Goal: Task Accomplishment & Management: Manage account settings

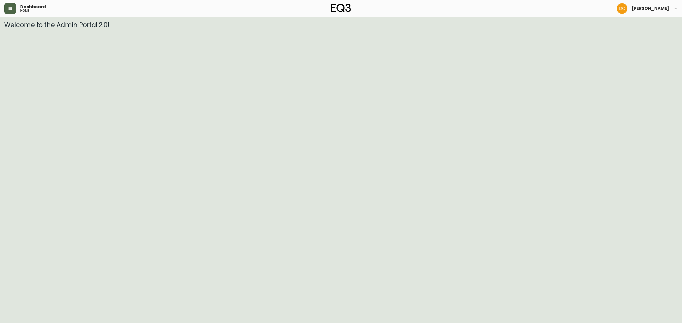
click at [7, 10] on button "button" at bounding box center [10, 9] width 12 height 12
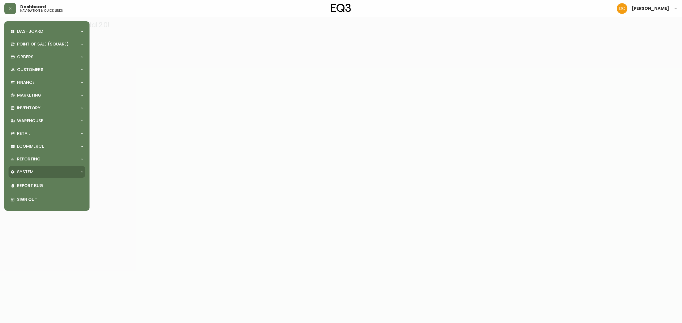
click at [23, 170] on p "System" at bounding box center [25, 172] width 17 height 6
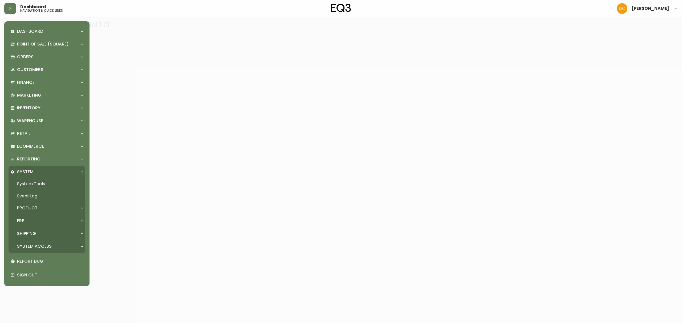
click at [54, 248] on div "System Access" at bounding box center [44, 247] width 67 height 6
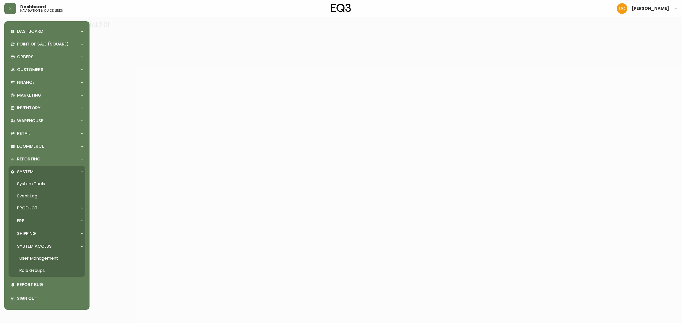
click at [47, 231] on div "Shipping" at bounding box center [44, 234] width 67 height 6
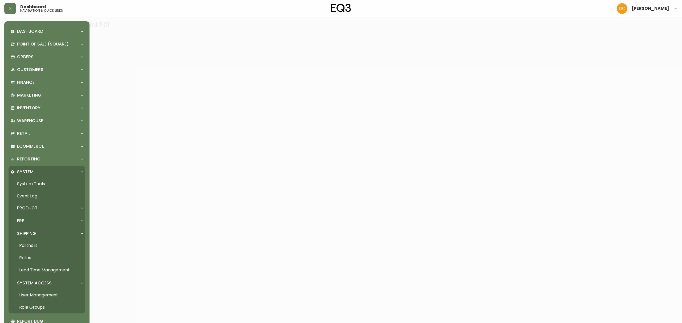
click at [46, 224] on div "ERP" at bounding box center [47, 221] width 77 height 12
click at [42, 208] on div "Product" at bounding box center [44, 208] width 67 height 6
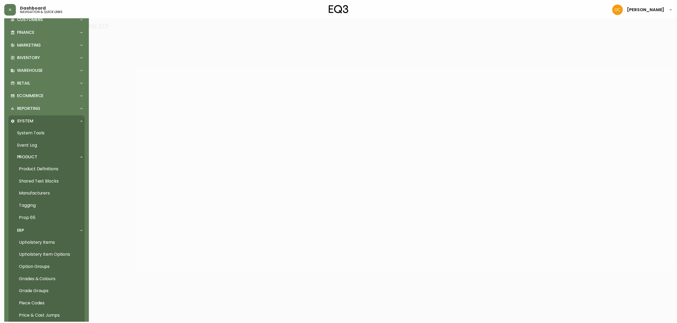
scroll to position [142, 0]
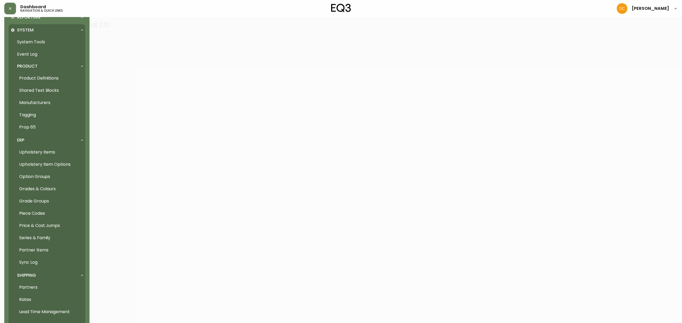
click at [51, 191] on link "Grades & Colours" at bounding box center [47, 189] width 77 height 12
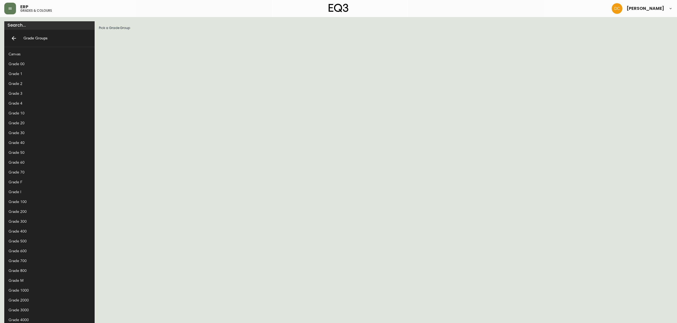
click at [35, 203] on div "Grade 100" at bounding box center [45, 202] width 73 height 6
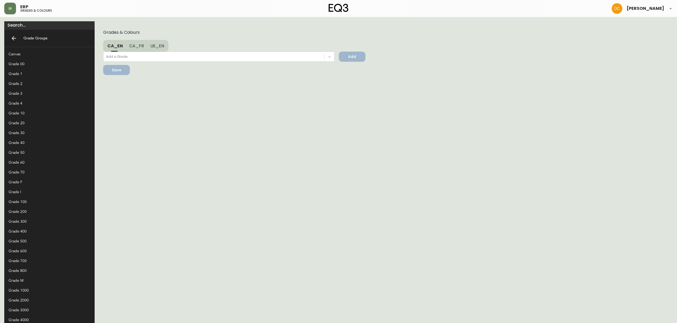
click at [30, 213] on div "Grade 200" at bounding box center [45, 212] width 73 height 6
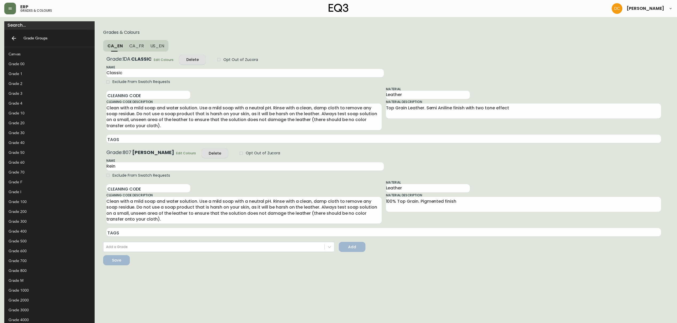
click at [30, 222] on div "Grade 300" at bounding box center [45, 222] width 73 height 6
click at [27, 233] on div "Grade 400" at bounding box center [45, 232] width 73 height 6
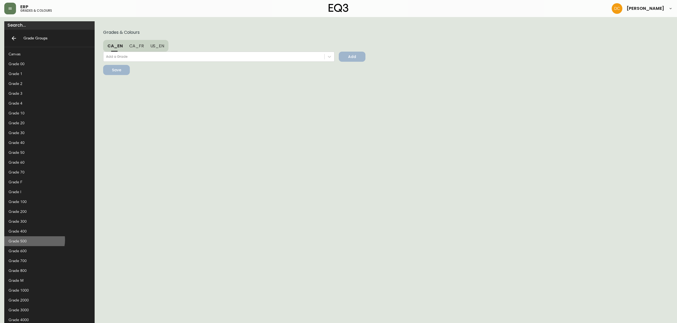
click at [31, 240] on div "Grade 500" at bounding box center [45, 242] width 73 height 6
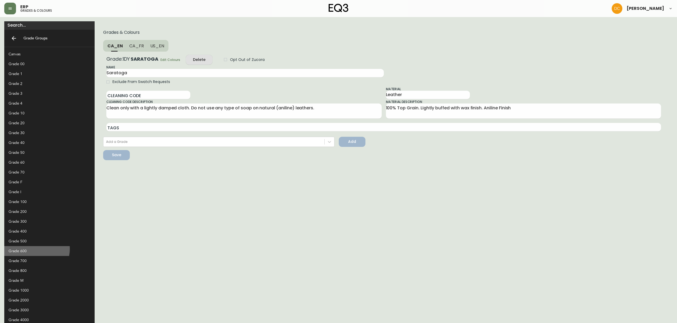
click at [36, 249] on div "Grade 600" at bounding box center [45, 251] width 73 height 6
click at [34, 260] on div "Grade 700" at bounding box center [45, 261] width 73 height 6
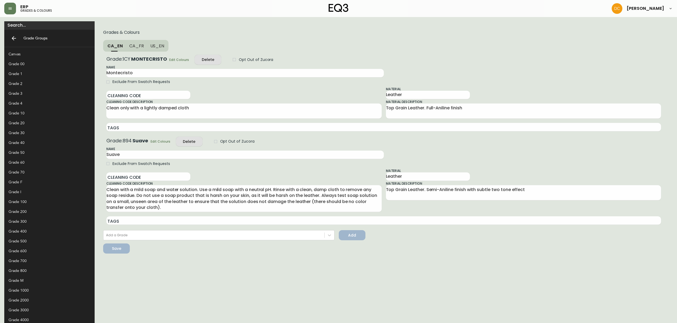
click at [31, 270] on div "Grade 800" at bounding box center [45, 271] width 73 height 6
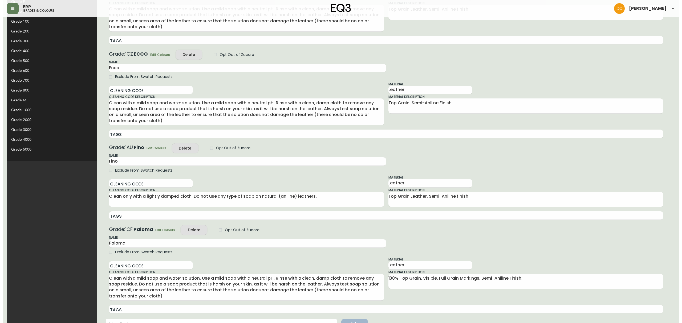
scroll to position [208, 0]
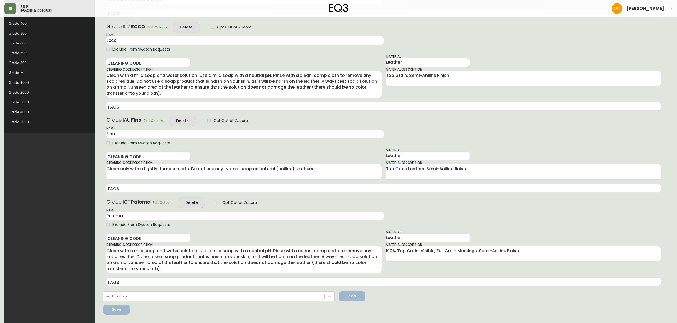
click span "Edit Colours"
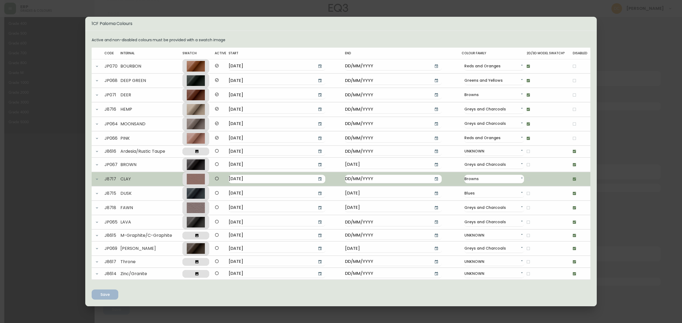
click icon "button"
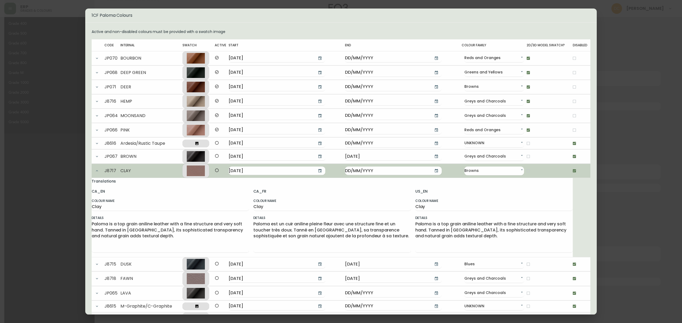
click button "button"
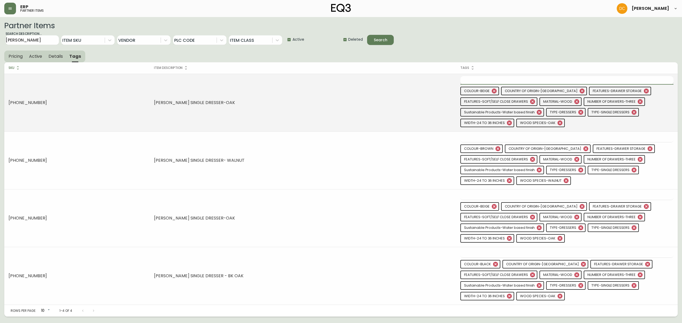
click at [519, 77] on input "text" at bounding box center [562, 80] width 205 height 8
click at [404, 110] on td "[PERSON_NAME] SINGLE DRESSER-OAK" at bounding box center [303, 103] width 306 height 58
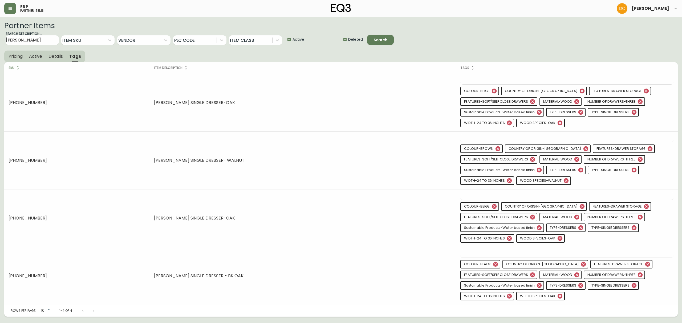
click at [49, 56] on span "Details" at bounding box center [55, 57] width 14 height 6
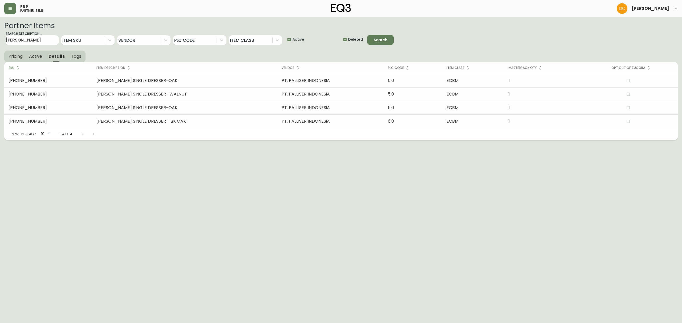
click at [32, 58] on span "Active" at bounding box center [35, 57] width 13 height 6
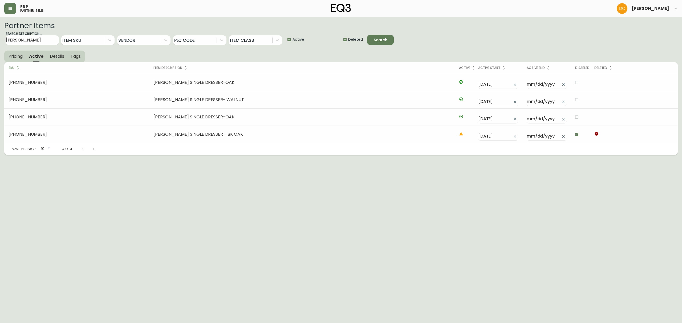
click at [20, 59] on button "Pricing" at bounding box center [15, 57] width 22 height 12
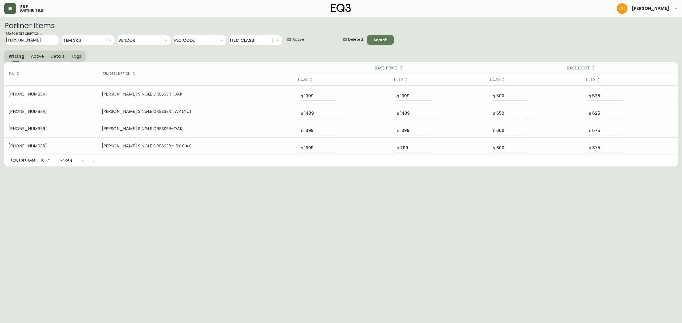
click at [11, 12] on button "button" at bounding box center [10, 9] width 12 height 12
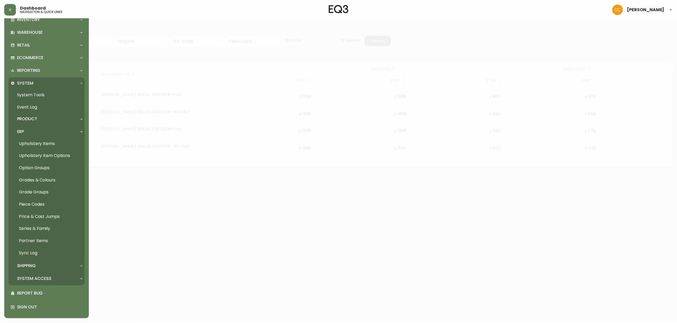
scroll to position [90, 0]
click at [39, 117] on div "Product" at bounding box center [44, 119] width 67 height 6
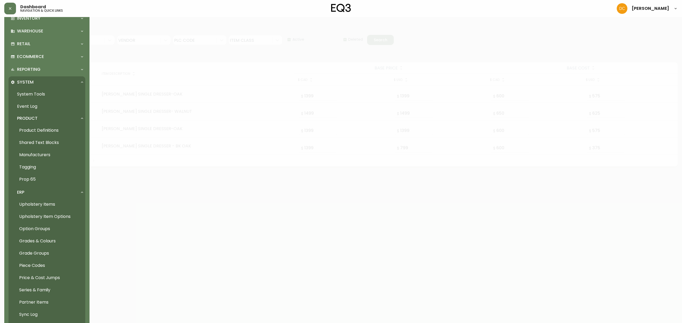
click at [39, 130] on link "Product Definitions" at bounding box center [47, 130] width 77 height 12
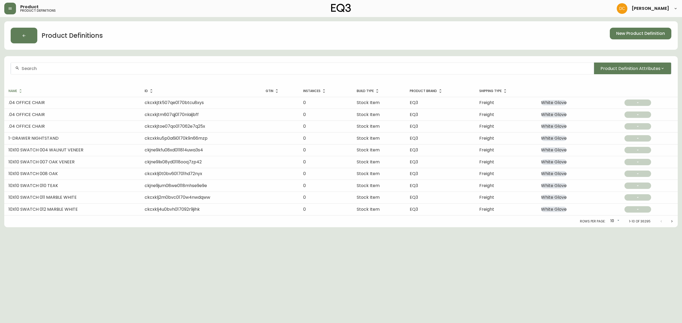
click at [96, 70] on input "text" at bounding box center [306, 68] width 568 height 5
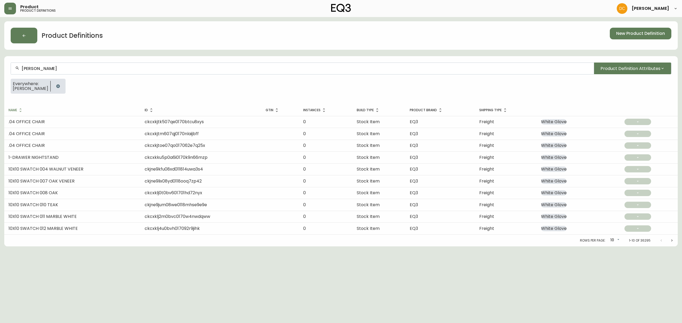
type input "Marcel Single Dresser"
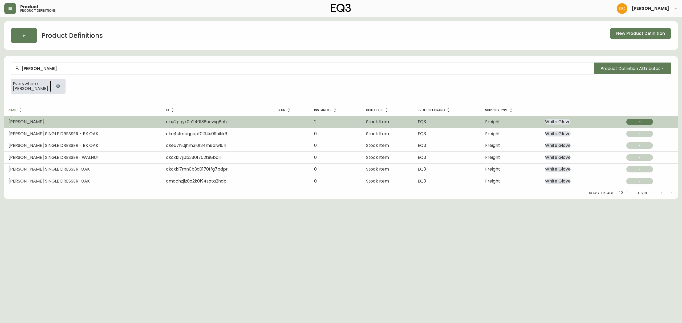
click at [167, 123] on span "cjuu2pqyx0e240138uavsg8eh" at bounding box center [196, 122] width 61 height 6
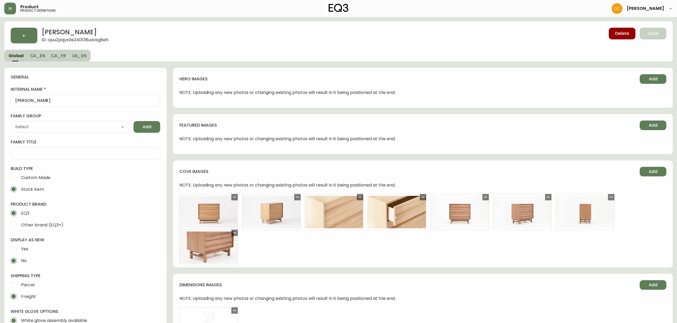
type input "Default"
select select "cjpjx7rji00004c744bbp6zrf"
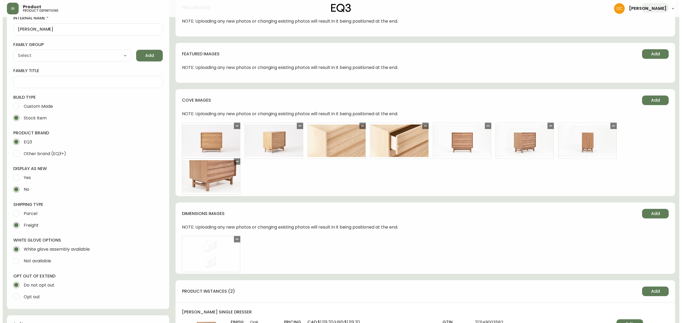
scroll to position [71, 0]
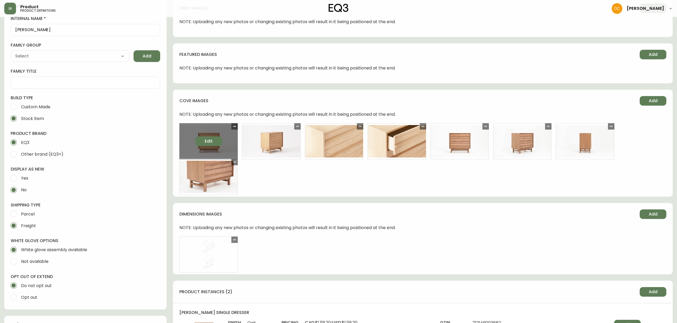
click at [203, 144] on button "Edit" at bounding box center [208, 142] width 27 height 10
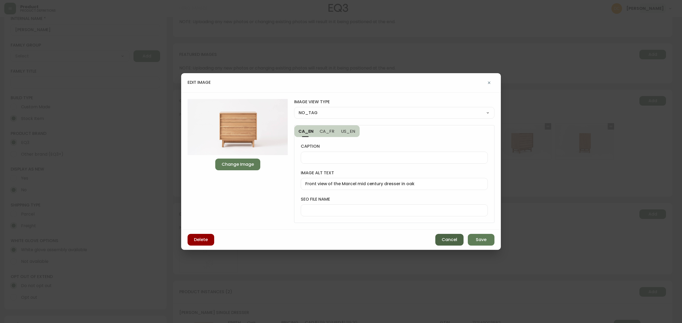
click at [446, 240] on span "Cancel" at bounding box center [449, 240] width 15 height 6
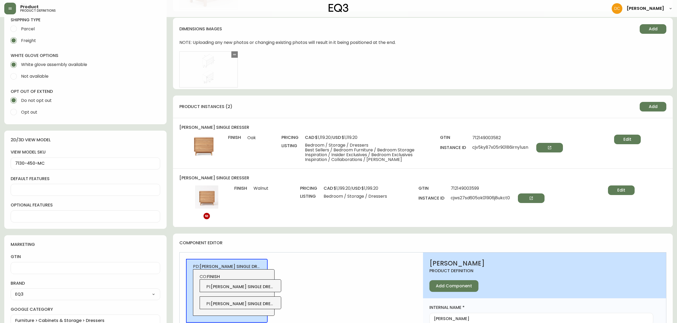
scroll to position [320, 0]
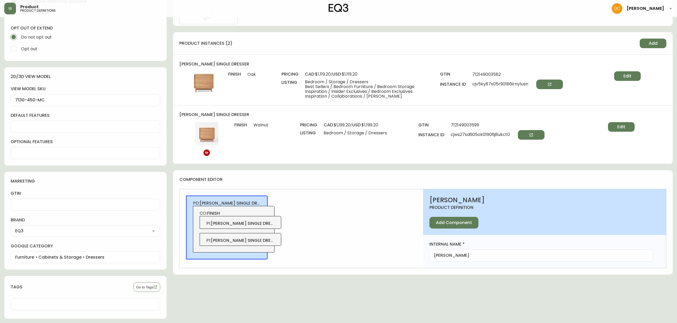
click at [256, 215] on span "CO: finish" at bounding box center [233, 214] width 68 height 6
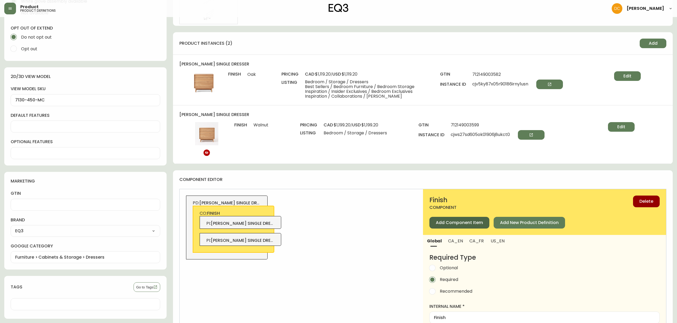
click at [461, 223] on span "Add Component Item" at bounding box center [458, 223] width 47 height 6
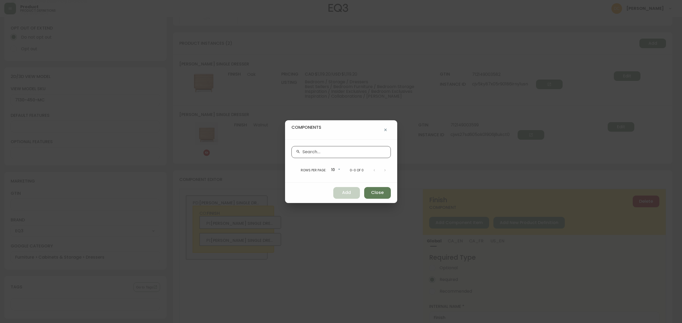
click at [348, 152] on input "text" at bounding box center [344, 152] width 84 height 5
click at [374, 190] on button "Close" at bounding box center [377, 193] width 27 height 12
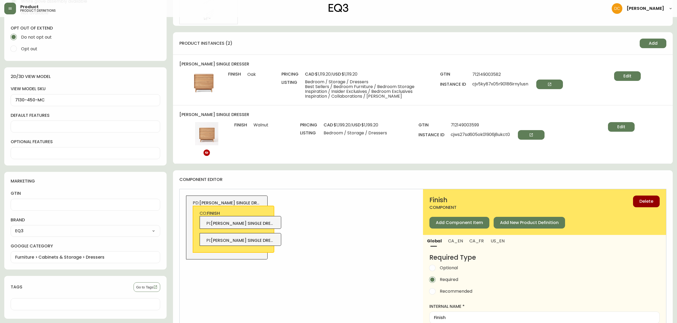
click at [255, 224] on span "marcel single dresser-oak" at bounding box center [251, 224] width 81 height 6
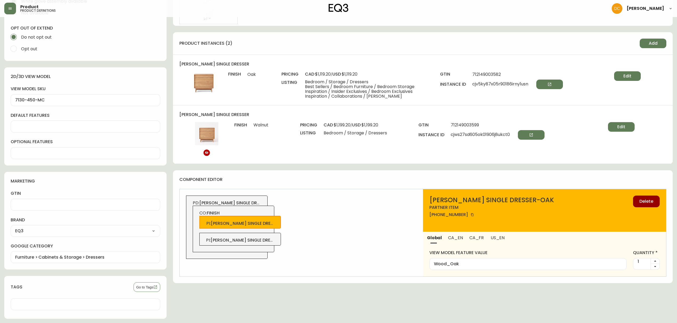
click at [468, 214] on button "button" at bounding box center [472, 215] width 9 height 9
click at [268, 215] on div "CO: finish PI : marcel single dresser-oak PI : marcel single dresser- walnut" at bounding box center [234, 229] width 82 height 47
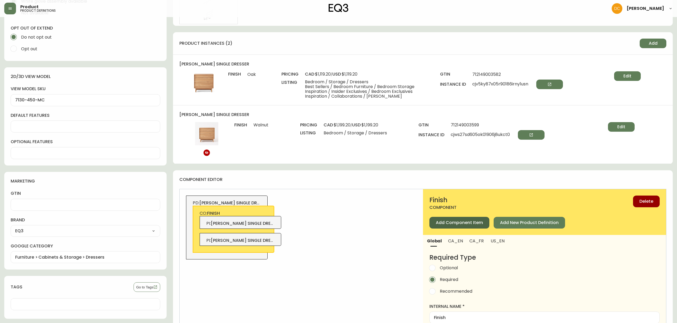
click at [443, 225] on span "Add Component Item" at bounding box center [458, 223] width 47 height 6
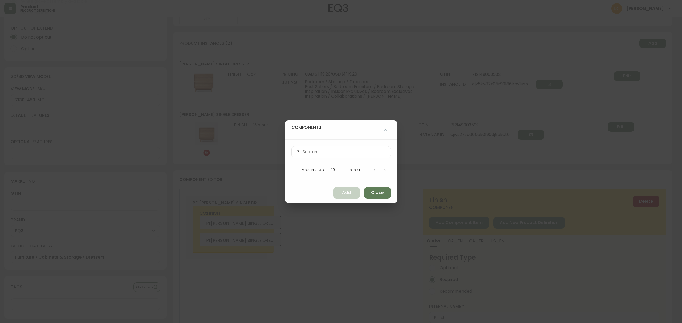
click at [338, 156] on div at bounding box center [340, 152] width 99 height 12
paste input "7130-450-16"
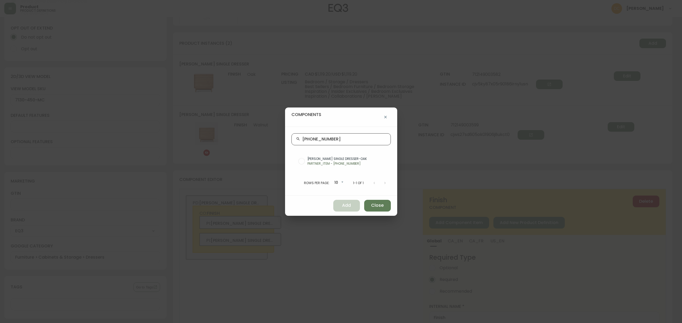
click at [318, 141] on input "7130-450-16" at bounding box center [344, 139] width 84 height 5
type input "7130-0450-16"
click at [349, 163] on p "PARTNER_ITEM - 7130-0450-16" at bounding box center [346, 163] width 79 height 5
radio input "true"
click at [345, 201] on button "Add" at bounding box center [346, 206] width 27 height 12
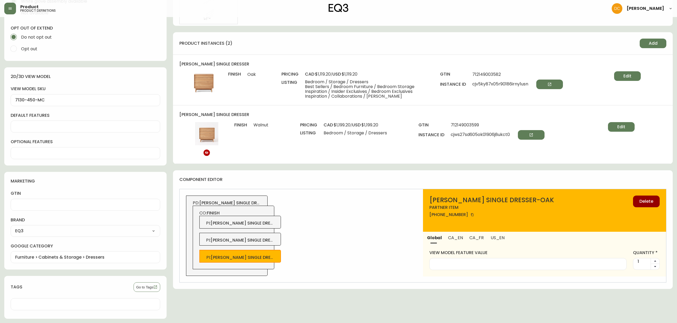
click at [454, 241] on span "CA_EN" at bounding box center [455, 238] width 15 height 6
click at [264, 223] on span "marcel single dresser-oak" at bounding box center [250, 223] width 81 height 6
type input "Oak"
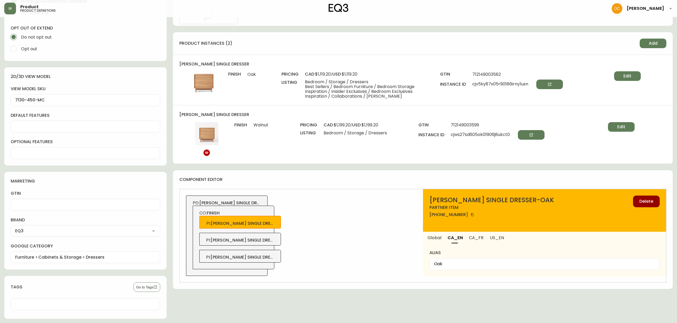
click at [479, 264] on input "Oak" at bounding box center [544, 264] width 221 height 5
drag, startPoint x: 270, startPoint y: 257, endPoint x: 386, endPoint y: 260, distance: 116.7
click at [269, 257] on span "marcel single dresser-oak" at bounding box center [250, 257] width 81 height 6
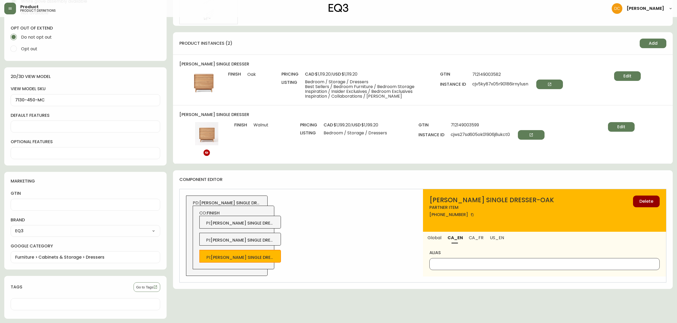
click at [441, 267] on input "alias" at bounding box center [544, 264] width 221 height 5
paste input "Oak"
type input "Oak"
click at [505, 237] on button "US_EN" at bounding box center [497, 238] width 22 height 12
click at [492, 268] on div at bounding box center [544, 264] width 230 height 12
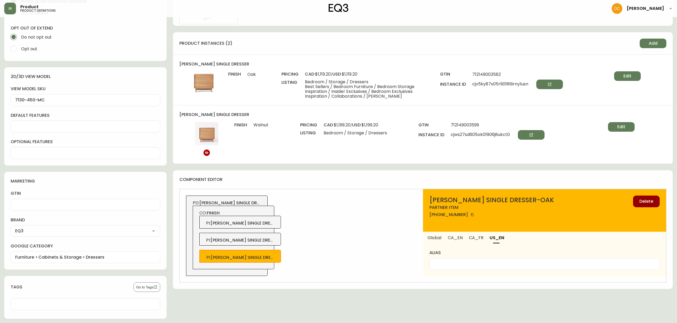
paste input "Oak"
click at [272, 220] on div "PI : marcel single dresser-oak" at bounding box center [240, 222] width 82 height 13
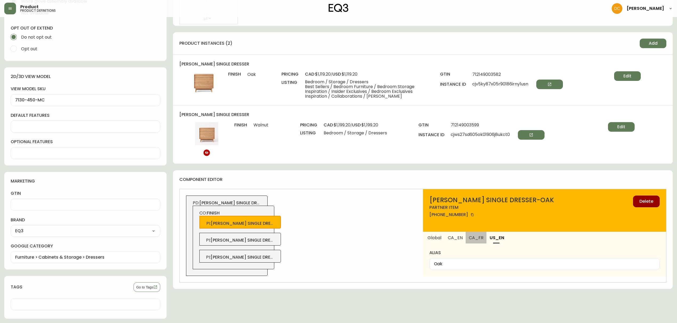
drag, startPoint x: 472, startPoint y: 241, endPoint x: 470, endPoint y: 259, distance: 18.4
click at [472, 240] on span "CA_FR" at bounding box center [475, 238] width 14 height 6
type input "Chêne"
click at [468, 259] on div "Chêne" at bounding box center [544, 264] width 230 height 12
click at [274, 262] on div "PI : marcel single dresser-oak" at bounding box center [240, 256] width 82 height 13
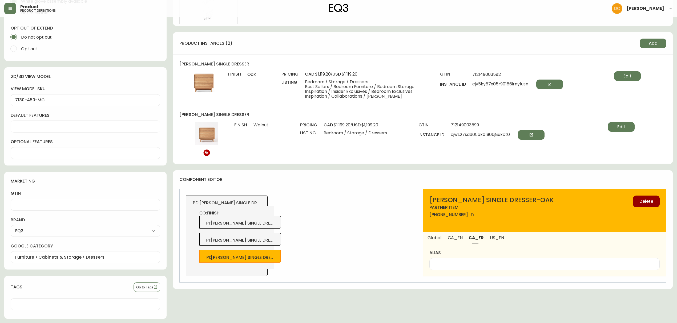
click at [433, 258] on div "alias" at bounding box center [544, 260] width 230 height 20
click at [439, 262] on input "alias" at bounding box center [544, 264] width 221 height 5
paste input "Chêne"
type input "Chêne"
click at [382, 264] on div "PD: marcel single dresser CO: finish PI : marcel single dresser-oak PI : marcel…" at bounding box center [301, 235] width 243 height 93
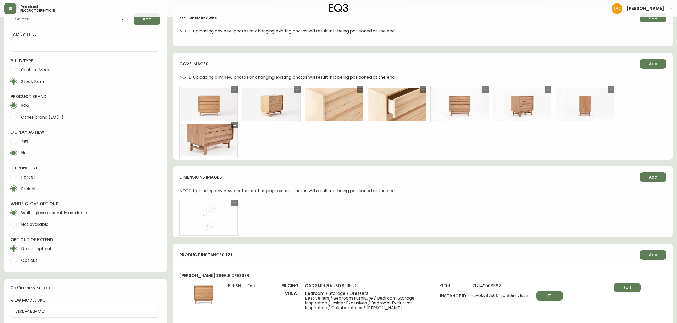
scroll to position [107, 0]
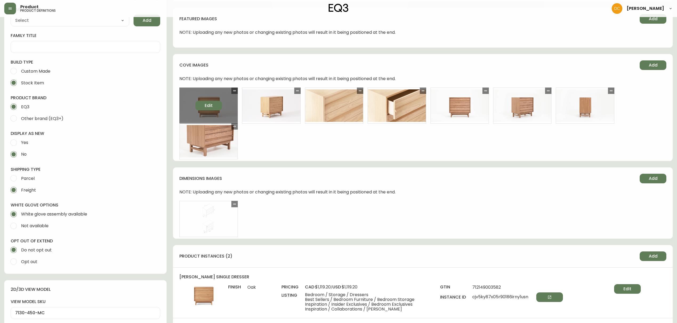
click at [205, 105] on span "Edit" at bounding box center [209, 106] width 8 height 6
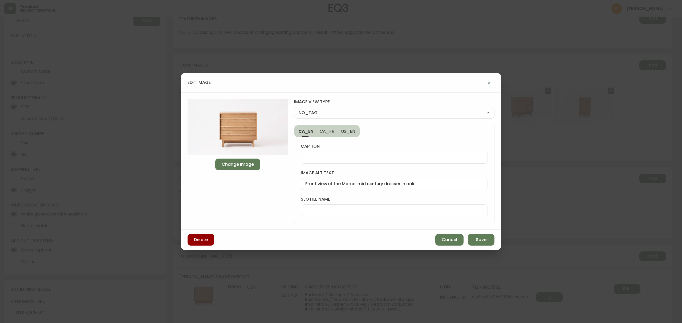
type input "Marcel-Single-Oak-Dresser-Front.jpg"
click at [247, 167] on span "Change Image" at bounding box center [238, 165] width 32 height 6
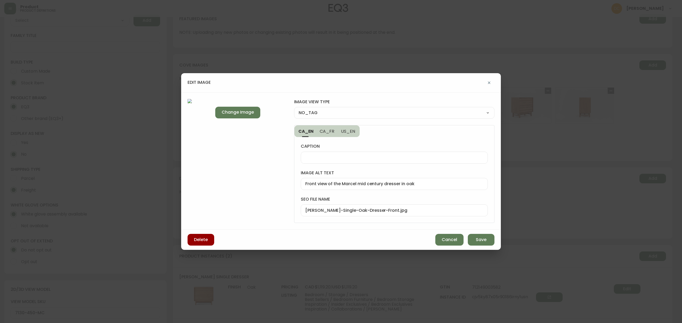
click at [356, 111] on select "NO_TAG FRONT_VIEW SIDE_VIEW BACK_VIEW CORNER_VIEW FEATURED_VIEW BIRDSEYE_VIEW D…" at bounding box center [394, 113] width 200 height 8
select select "FRONT_VIEW"
click at [294, 109] on select "NO_TAG FRONT_VIEW SIDE_VIEW BACK_VIEW CORNER_VIEW FEATURED_VIEW BIRDSEYE_VIEW D…" at bounding box center [394, 113] width 200 height 8
type input "FRONT_VIEW"
click at [485, 243] on span "Save" at bounding box center [481, 240] width 11 height 6
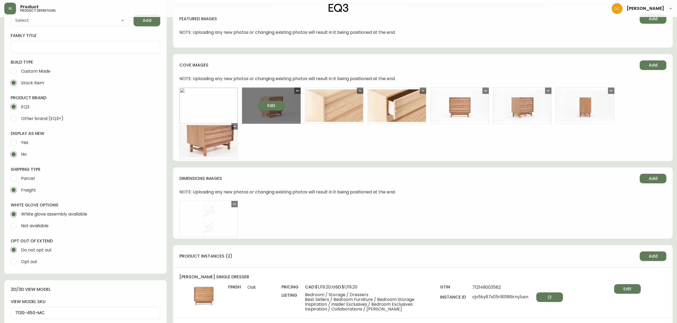
click at [277, 106] on button "Edit" at bounding box center [271, 106] width 27 height 10
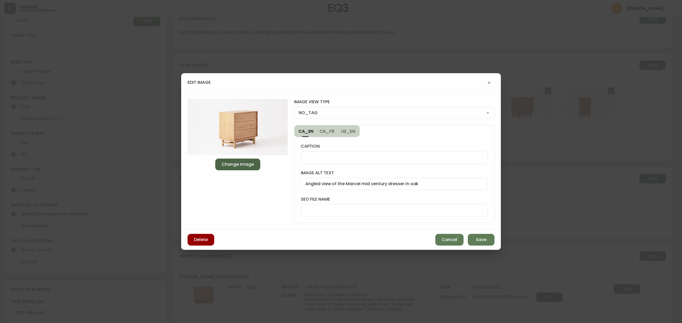
click at [253, 164] on span "Change Image" at bounding box center [238, 165] width 32 height 6
type input "Marcel-Single-Oak-Dresser-Front-Angled.jpg"
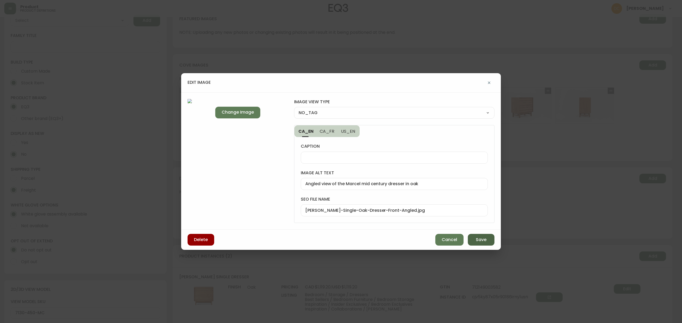
click at [474, 240] on button "Save" at bounding box center [481, 240] width 27 height 12
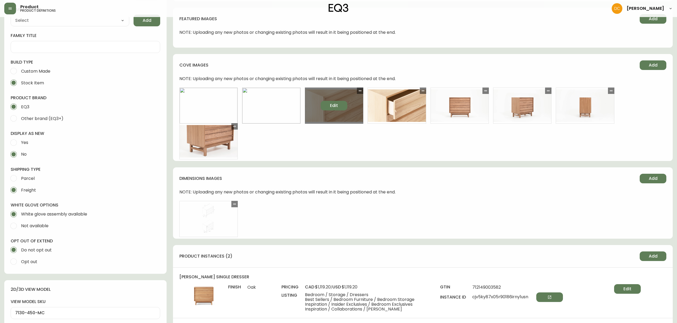
click at [335, 106] on span "Edit" at bounding box center [334, 106] width 8 height 6
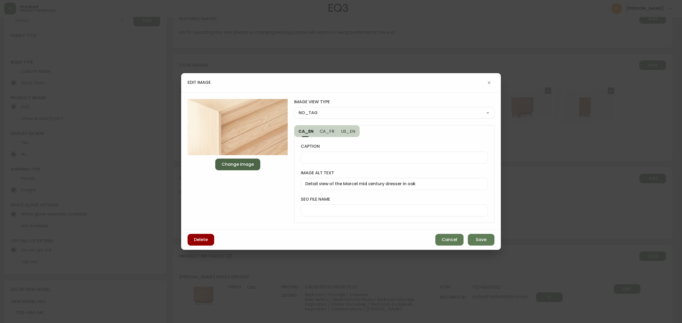
click at [250, 166] on span "Change Image" at bounding box center [238, 165] width 32 height 6
type input "Marcel-Single-Oak-Dresser-Detail-Closed.jpg"
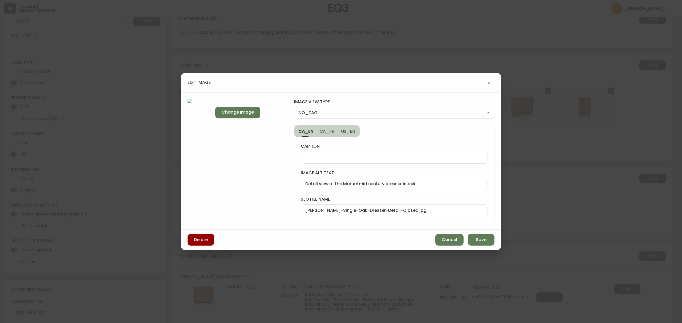
click at [385, 118] on div "NO_TAG FRONT_VIEW SIDE_VIEW BACK_VIEW CORNER_VIEW FEATURED_VIEW BIRDSEYE_VIEW D…" at bounding box center [394, 113] width 200 height 12
click at [386, 114] on select "NO_TAG FRONT_VIEW SIDE_VIEW BACK_VIEW CORNER_VIEW FEATURED_VIEW BIRDSEYE_VIEW D…" at bounding box center [394, 113] width 200 height 8
select select "DETAIL_VIEW"
click at [294, 109] on select "NO_TAG FRONT_VIEW SIDE_VIEW BACK_VIEW CORNER_VIEW FEATURED_VIEW BIRDSEYE_VIEW D…" at bounding box center [394, 113] width 200 height 8
type input "DETAIL_VIEW"
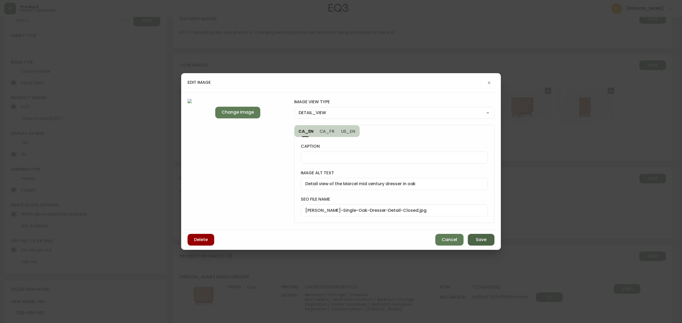
click at [470, 240] on button "Save" at bounding box center [481, 240] width 27 height 12
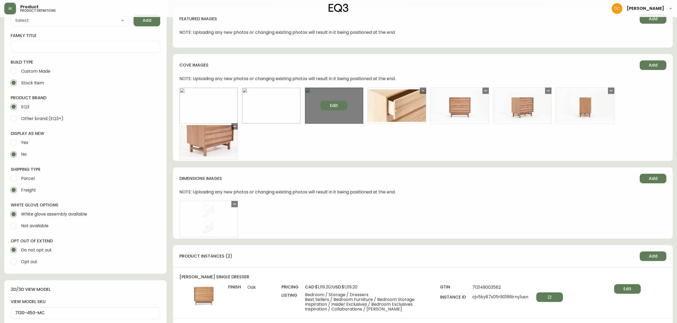
click at [337, 108] on span "Edit" at bounding box center [334, 106] width 8 height 6
select select "DETAIL_VIEW"
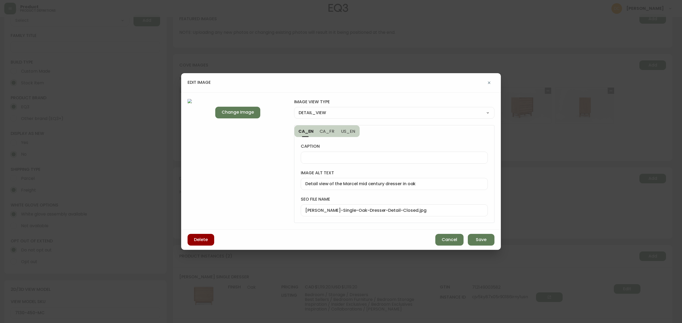
drag, startPoint x: 476, startPoint y: 239, endPoint x: 426, endPoint y: 201, distance: 62.7
click at [476, 239] on span "Save" at bounding box center [481, 240] width 11 height 6
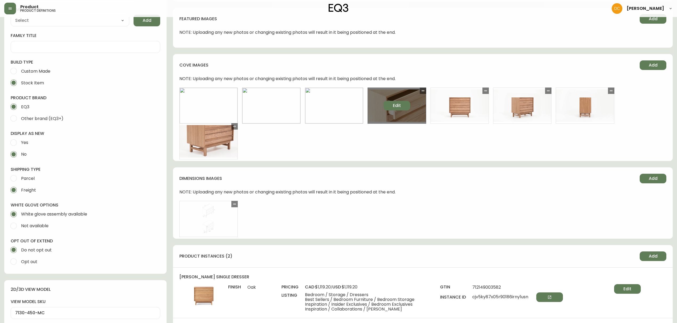
click at [406, 104] on button "Edit" at bounding box center [396, 106] width 27 height 10
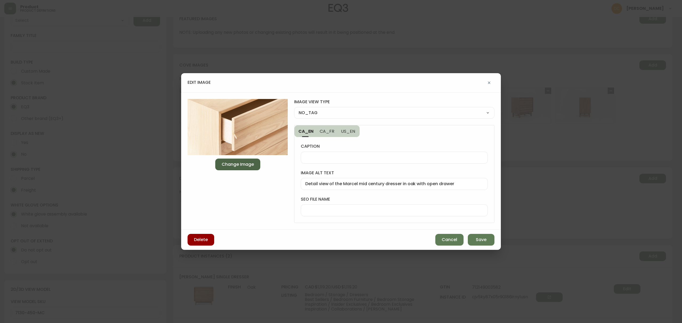
click at [226, 163] on span "Change Image" at bounding box center [238, 165] width 32 height 6
type input "Marcel-Single-Oak-Dresser-Corner-Detail.jpg"
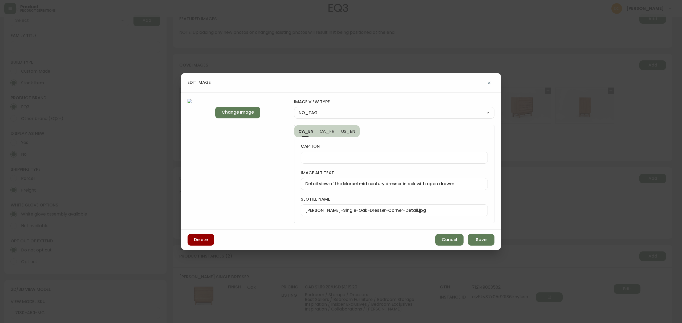
click at [352, 114] on select "NO_TAG FRONT_VIEW SIDE_VIEW BACK_VIEW CORNER_VIEW FEATURED_VIEW BIRDSEYE_VIEW D…" at bounding box center [394, 113] width 200 height 8
select select "DETAIL_VIEW"
click at [294, 109] on select "NO_TAG FRONT_VIEW SIDE_VIEW BACK_VIEW CORNER_VIEW FEATURED_VIEW BIRDSEYE_VIEW D…" at bounding box center [394, 113] width 200 height 8
type input "DETAIL_VIEW"
click at [478, 241] on span "Save" at bounding box center [481, 240] width 11 height 6
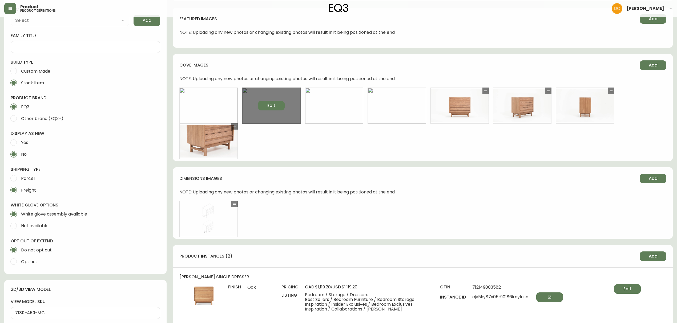
click at [280, 102] on button "Edit" at bounding box center [271, 106] width 27 height 10
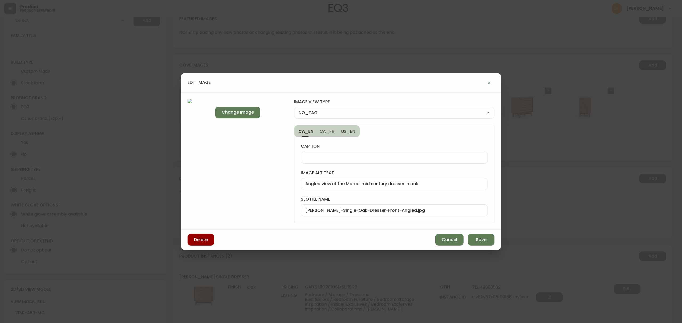
click at [319, 112] on select "NO_TAG FRONT_VIEW SIDE_VIEW BACK_VIEW CORNER_VIEW FEATURED_VIEW BIRDSEYE_VIEW D…" at bounding box center [394, 113] width 200 height 8
select select "CORNER_VIEW"
click at [294, 109] on select "NO_TAG FRONT_VIEW SIDE_VIEW BACK_VIEW CORNER_VIEW FEATURED_VIEW BIRDSEYE_VIEW D…" at bounding box center [394, 113] width 200 height 8
type input "CORNER_VIEW"
click at [484, 239] on span "Save" at bounding box center [481, 240] width 11 height 6
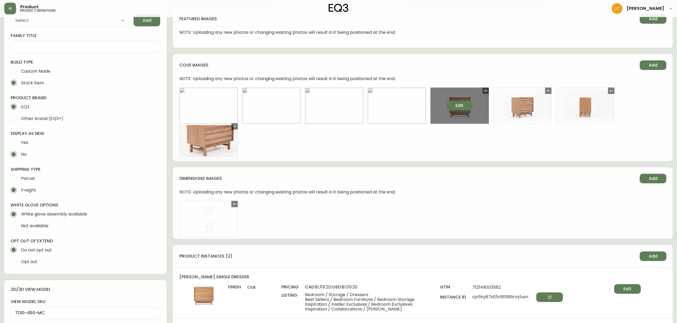
click at [461, 105] on span "Edit" at bounding box center [459, 106] width 8 height 6
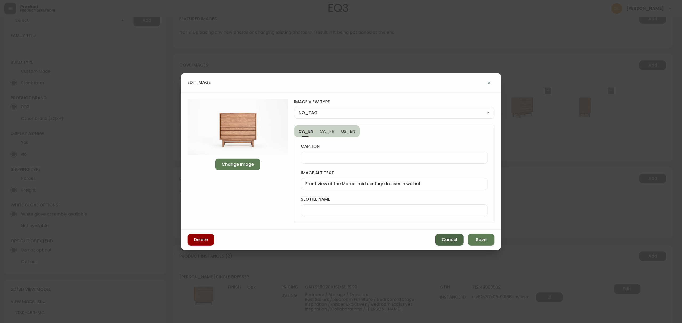
click at [444, 238] on span "Cancel" at bounding box center [449, 240] width 15 height 6
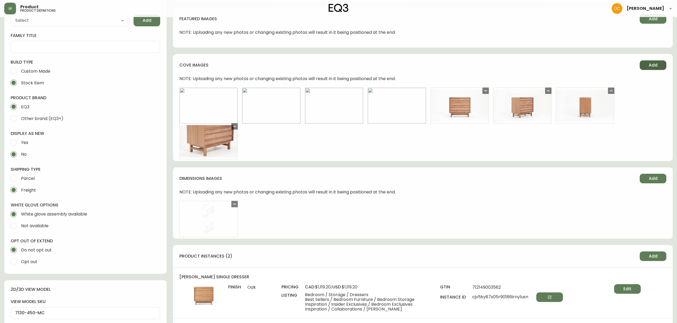
click at [651, 66] on span "Add" at bounding box center [652, 65] width 9 height 6
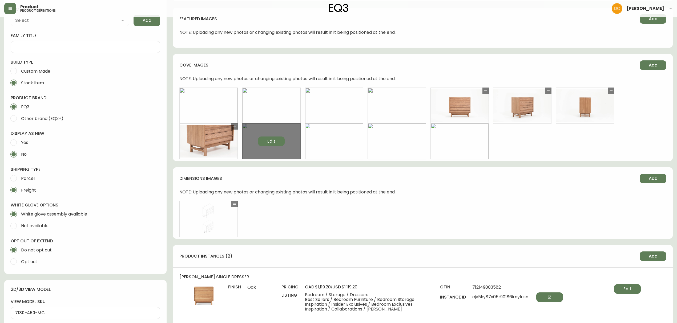
click at [269, 139] on span "Edit" at bounding box center [271, 141] width 8 height 6
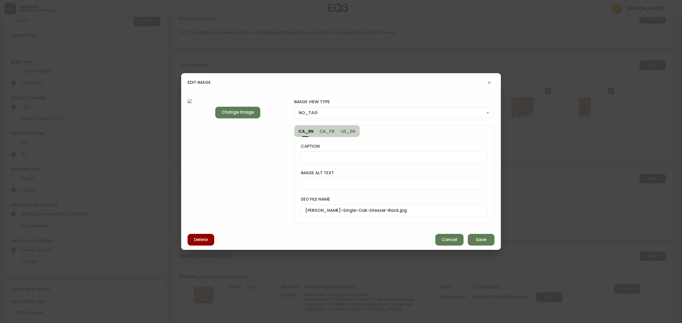
click at [358, 104] on label "image view type" at bounding box center [394, 102] width 200 height 6
drag, startPoint x: 356, startPoint y: 112, endPoint x: 355, endPoint y: 115, distance: 3.7
click at [356, 112] on select "NO_TAG FRONT_VIEW SIDE_VIEW BACK_VIEW CORNER_VIEW FEATURED_VIEW BIRDSEYE_VIEW D…" at bounding box center [394, 113] width 200 height 8
select select "BACK_VIEW"
click at [294, 109] on select "NO_TAG FRONT_VIEW SIDE_VIEW BACK_VIEW CORNER_VIEW FEATURED_VIEW BIRDSEYE_VIEW D…" at bounding box center [394, 113] width 200 height 8
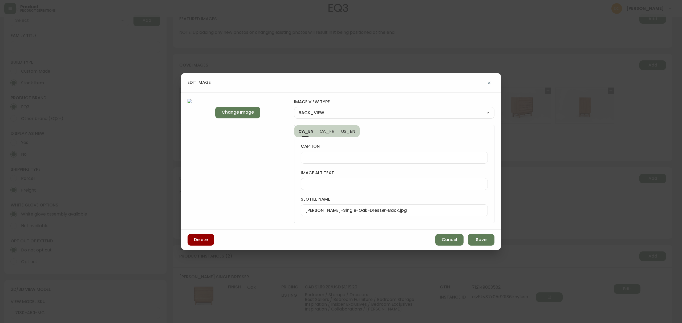
type input "BACK_VIEW"
click at [480, 242] on span "Save" at bounding box center [481, 240] width 11 height 6
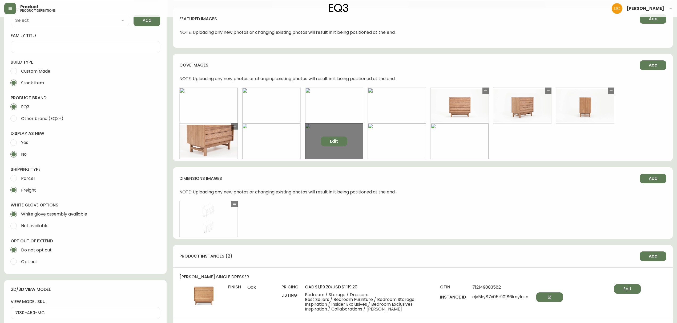
click at [333, 139] on span "Edit" at bounding box center [334, 141] width 8 height 6
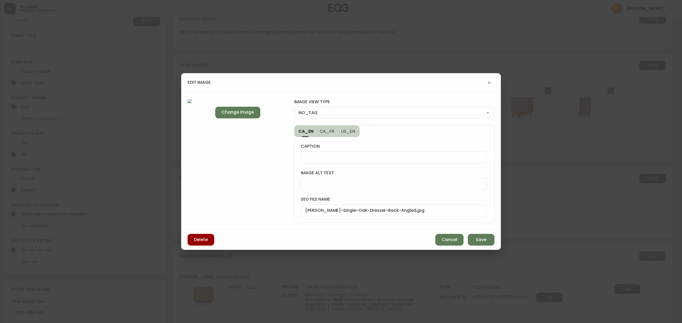
click at [346, 104] on label "image view type" at bounding box center [394, 102] width 200 height 6
drag, startPoint x: 340, startPoint y: 110, endPoint x: 339, endPoint y: 116, distance: 6.6
click at [340, 110] on select "NO_TAG FRONT_VIEW SIDE_VIEW BACK_VIEW CORNER_VIEW FEATURED_VIEW BIRDSEYE_VIEW D…" at bounding box center [394, 113] width 200 height 8
select select "CORNER_VIEW"
click at [294, 109] on select "NO_TAG FRONT_VIEW SIDE_VIEW BACK_VIEW CORNER_VIEW FEATURED_VIEW BIRDSEYE_VIEW D…" at bounding box center [394, 113] width 200 height 8
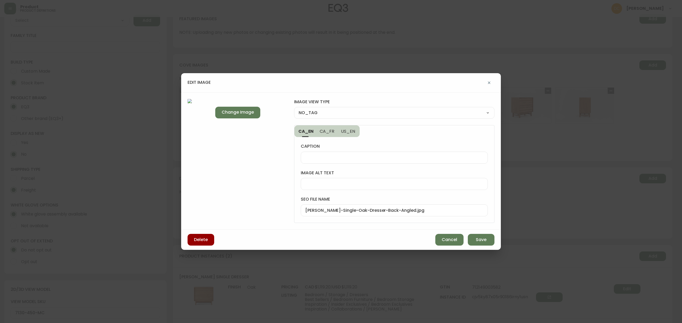
type input "CORNER_VIEW"
click at [476, 241] on span "Save" at bounding box center [481, 240] width 11 height 6
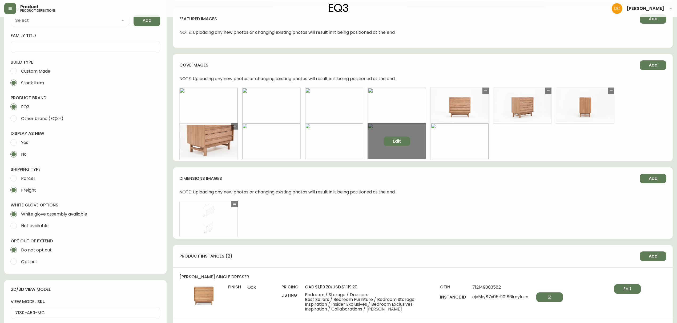
click at [398, 140] on span "Edit" at bounding box center [397, 141] width 8 height 6
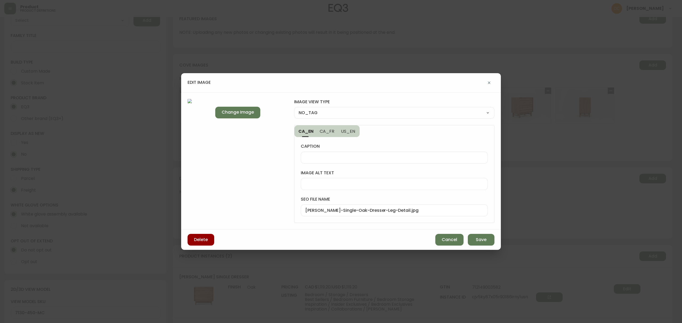
click at [322, 115] on select "NO_TAG FRONT_VIEW SIDE_VIEW BACK_VIEW CORNER_VIEW FEATURED_VIEW BIRDSEYE_VIEW D…" at bounding box center [394, 113] width 200 height 8
select select "DETAIL_VIEW"
click at [294, 109] on select "NO_TAG FRONT_VIEW SIDE_VIEW BACK_VIEW CORNER_VIEW FEATURED_VIEW BIRDSEYE_VIEW D…" at bounding box center [394, 113] width 200 height 8
type input "DETAIL_VIEW"
drag, startPoint x: 481, startPoint y: 235, endPoint x: 478, endPoint y: 227, distance: 8.6
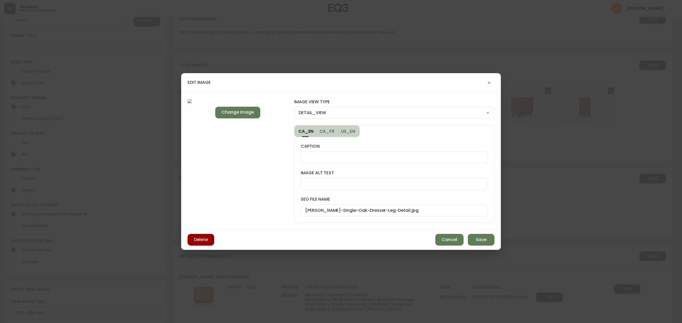
click at [481, 236] on button "Save" at bounding box center [481, 240] width 27 height 12
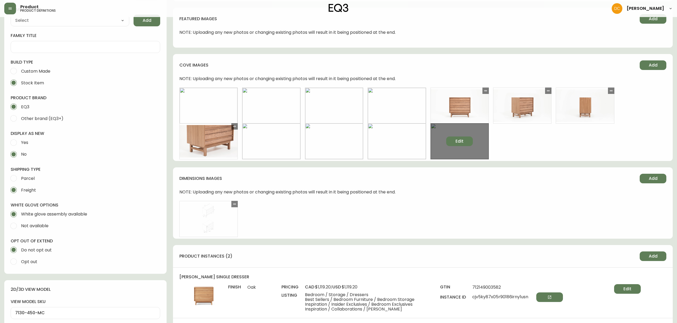
click at [457, 142] on span "Edit" at bounding box center [459, 141] width 8 height 6
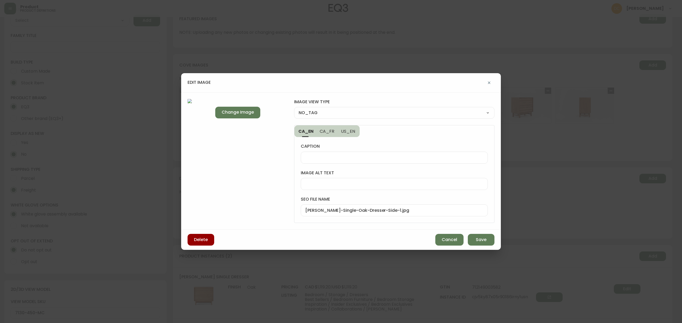
click at [347, 108] on div "NO_TAG FRONT_VIEW SIDE_VIEW BACK_VIEW CORNER_VIEW FEATURED_VIEW BIRDSEYE_VIEW D…" at bounding box center [394, 113] width 200 height 12
click at [341, 115] on select "NO_TAG FRONT_VIEW SIDE_VIEW BACK_VIEW CORNER_VIEW FEATURED_VIEW BIRDSEYE_VIEW D…" at bounding box center [394, 113] width 200 height 8
select select "BACK_VIEW"
click at [294, 109] on select "NO_TAG FRONT_VIEW SIDE_VIEW BACK_VIEW CORNER_VIEW FEATURED_VIEW BIRDSEYE_VIEW D…" at bounding box center [394, 113] width 200 height 8
type input "BACK_VIEW"
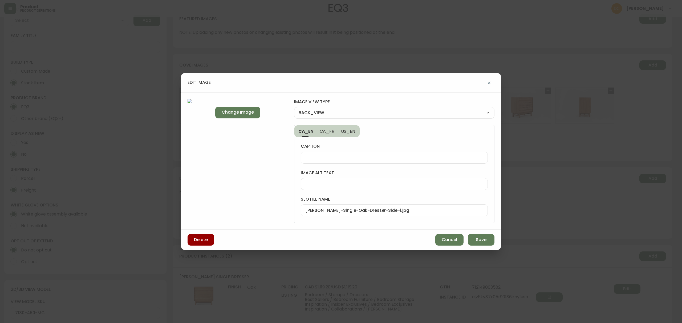
click at [340, 111] on select "NO_TAG FRONT_VIEW SIDE_VIEW BACK_VIEW CORNER_VIEW FEATURED_VIEW BIRDSEYE_VIEW D…" at bounding box center [394, 113] width 200 height 8
select select "SIDE_VIEW"
click at [294, 109] on select "NO_TAG FRONT_VIEW SIDE_VIEW BACK_VIEW CORNER_VIEW FEATURED_VIEW BIRDSEYE_VIEW D…" at bounding box center [394, 113] width 200 height 8
type input "SIDE_VIEW"
click at [481, 241] on span "Save" at bounding box center [481, 240] width 11 height 6
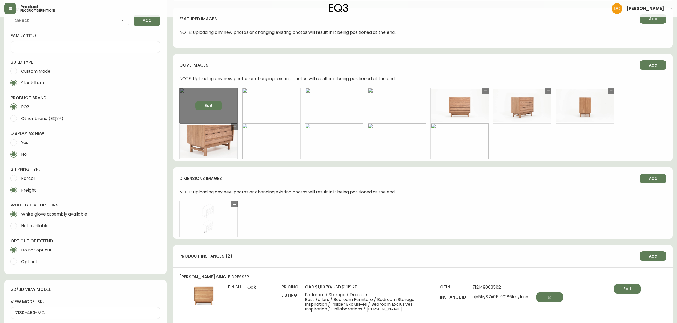
click at [205, 106] on span "Edit" at bounding box center [209, 106] width 8 height 6
select select "FRONT_VIEW"
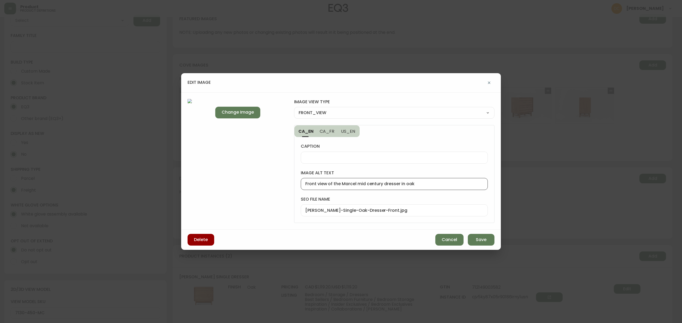
click at [350, 183] on input "Front view of the Marcel mid century dresser in oak" at bounding box center [394, 184] width 178 height 5
click at [479, 240] on span "Save" at bounding box center [481, 240] width 11 height 6
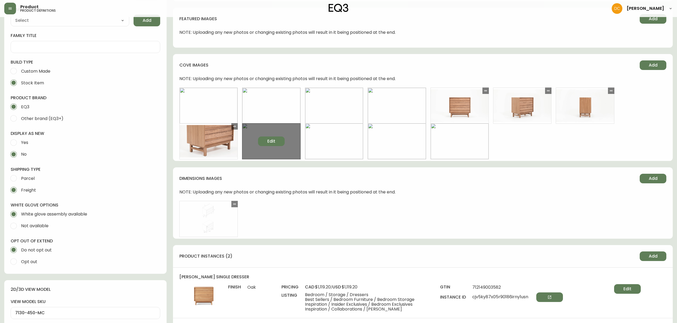
click at [277, 140] on button "Edit" at bounding box center [271, 142] width 27 height 10
select select "BACK_VIEW"
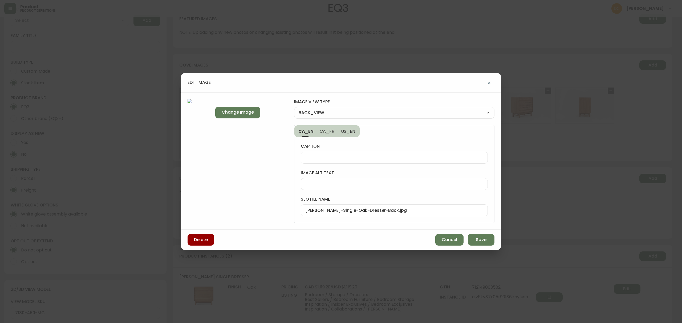
click at [359, 189] on div "caption image alt text seo file name Marcel-Single-Oak-Dresser-Back.jpg" at bounding box center [394, 180] width 200 height 86
click at [359, 187] on div at bounding box center [394, 184] width 187 height 12
paste input "Front view of the Marcel mid century dresser in oak"
click at [308, 186] on input "Front view of the Marcel mid century dresser in oak" at bounding box center [394, 184] width 178 height 5
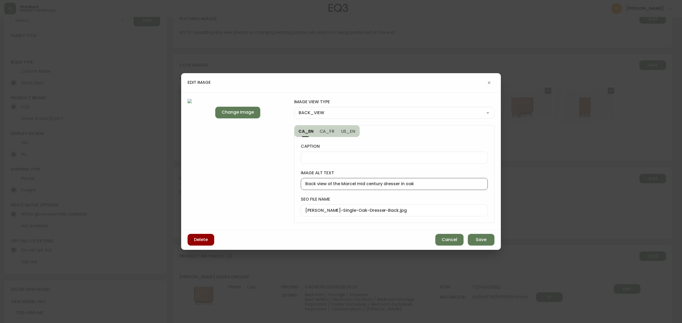
type input "Back view of the Marcel mid century dresser in oak"
click at [354, 133] on span "US_EN" at bounding box center [348, 132] width 15 height 6
click at [342, 180] on div at bounding box center [394, 184] width 187 height 12
paste input "Back view of the Marcel mid century dresser in oak"
type input "Back view of the Marcel mid century dresser in oak"
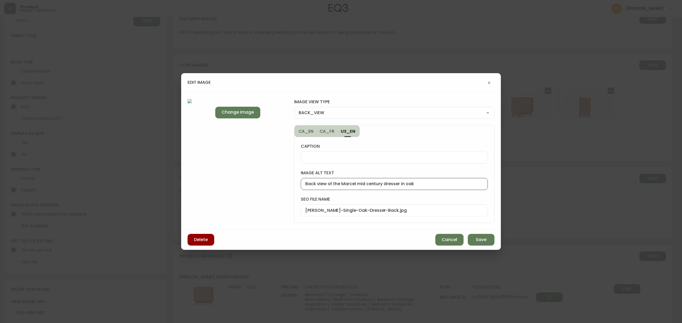
click at [332, 132] on span "CA_FR" at bounding box center [327, 132] width 15 height 6
click at [305, 133] on span "CA_EN" at bounding box center [306, 132] width 15 height 6
type input "Back view of the Marcel mid century dresser in oak"
click at [487, 242] on button "Save" at bounding box center [481, 240] width 27 height 12
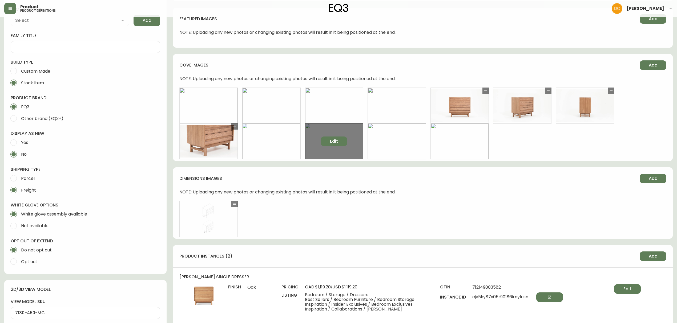
click at [341, 140] on button "Edit" at bounding box center [333, 142] width 27 height 10
select select "CORNER_VIEW"
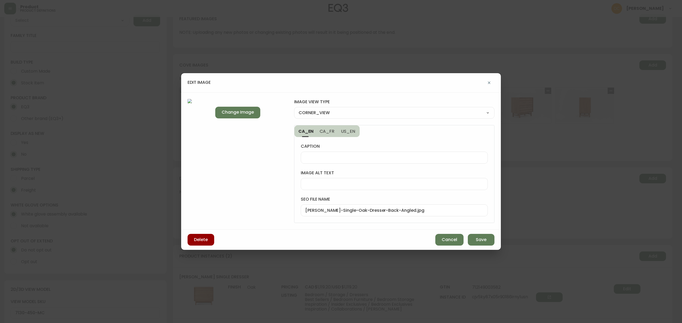
drag, startPoint x: 476, startPoint y: 238, endPoint x: 397, endPoint y: 211, distance: 83.6
click at [476, 238] on span "Save" at bounding box center [481, 240] width 11 height 6
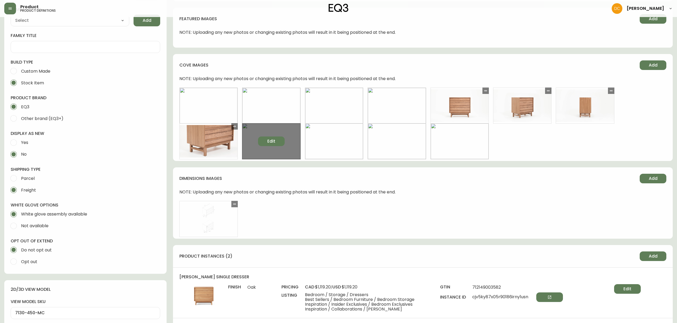
click at [281, 145] on button "Edit" at bounding box center [271, 142] width 27 height 10
select select "BACK_VIEW"
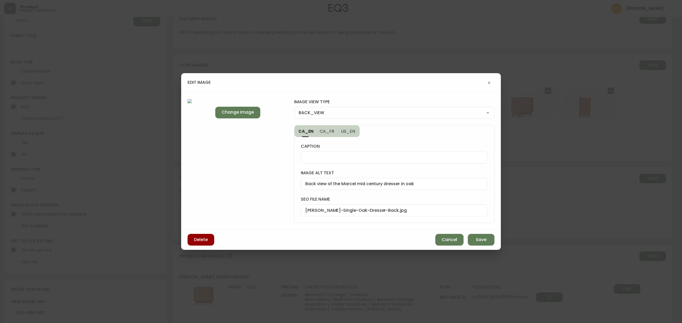
click at [355, 185] on input "Back view of the Marcel mid century dresser in oak" at bounding box center [394, 184] width 178 height 5
click at [476, 238] on span "Save" at bounding box center [481, 240] width 11 height 6
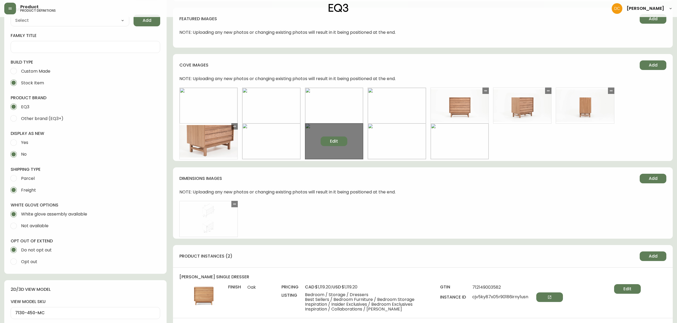
click at [332, 137] on button "Edit" at bounding box center [333, 142] width 27 height 10
select select "CORNER_VIEW"
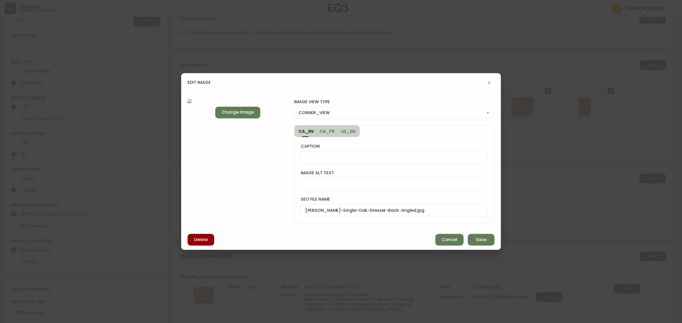
drag, startPoint x: 377, startPoint y: 174, endPoint x: 371, endPoint y: 186, distance: 13.9
click at [377, 176] on label "image alt text" at bounding box center [394, 173] width 187 height 6
click at [377, 182] on input "image alt text" at bounding box center [394, 184] width 178 height 5
click at [371, 186] on input "image alt text" at bounding box center [394, 184] width 178 height 5
paste input "Back view of the Marcel mid century dresser in oak"
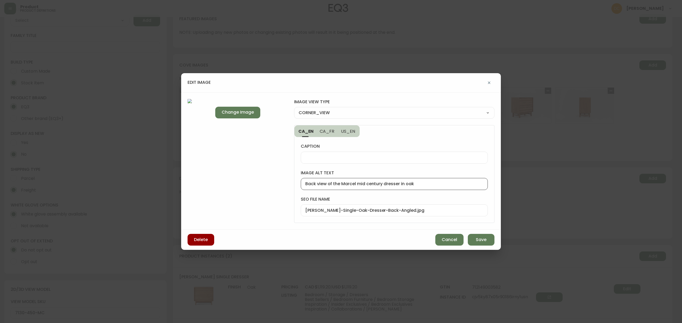
click at [311, 183] on input "Back view of the Marcel mid century dresser in oak" at bounding box center [394, 184] width 178 height 5
click at [451, 185] on input "Back angled view of the Marcel mid century dresser in oak" at bounding box center [394, 184] width 178 height 5
type input "Back angled view of the Marcel mid century dresser in oak"
click at [471, 236] on button "Save" at bounding box center [481, 240] width 27 height 12
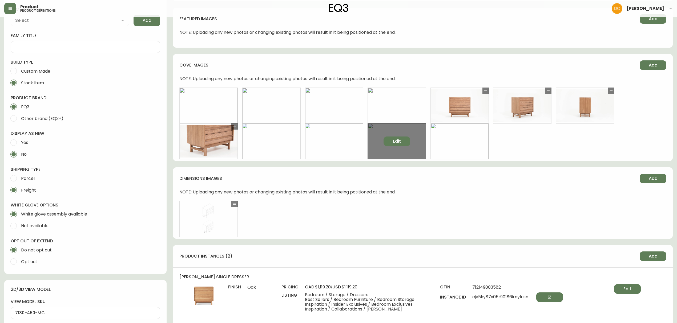
click at [398, 143] on span "Edit" at bounding box center [397, 141] width 8 height 6
select select "DETAIL_VIEW"
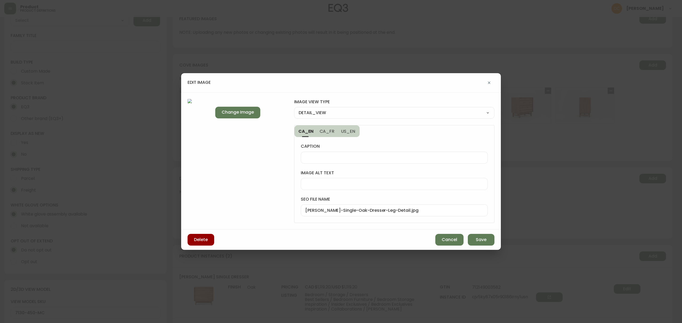
click at [356, 187] on div at bounding box center [394, 184] width 187 height 12
paste input "Back angled view of the Marcel mid century dresser in oak"
click at [312, 184] on input "Back angled view of the Marcel mid century dresser in oak" at bounding box center [394, 184] width 178 height 5
click at [316, 184] on input "detai leg view of the Marcel mid century dresser in oak" at bounding box center [394, 184] width 178 height 5
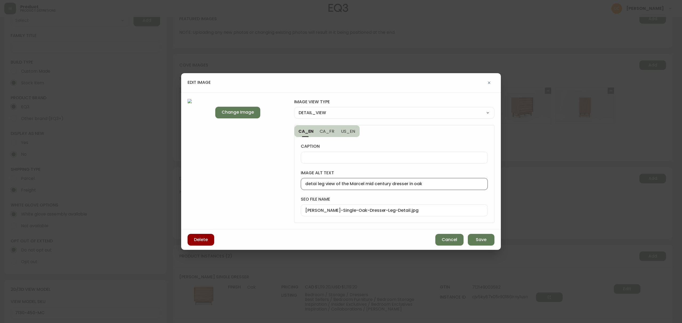
click at [319, 185] on input "detai leg view of the Marcel mid century dresser in oak" at bounding box center [394, 184] width 178 height 5
click at [316, 185] on input "detai leg view of the Marcel mid century dresser in oak" at bounding box center [394, 184] width 178 height 5
type input "detail leg view of the Marcel mid century dresser in oak"
drag, startPoint x: 355, startPoint y: 132, endPoint x: 356, endPoint y: 159, distance: 27.2
click at [355, 132] on button "US_EN" at bounding box center [348, 131] width 22 height 12
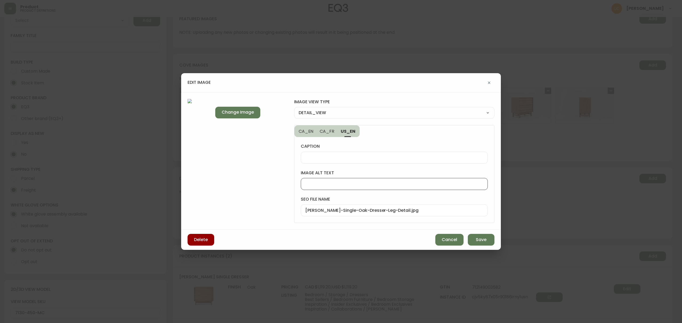
click at [355, 186] on input "image alt text" at bounding box center [394, 184] width 178 height 5
paste input "detail leg view of the Marcel mid century dresser in oak"
type input "detail leg view of the Marcel mid century dresser in oak"
click at [478, 237] on button "Save" at bounding box center [481, 240] width 27 height 12
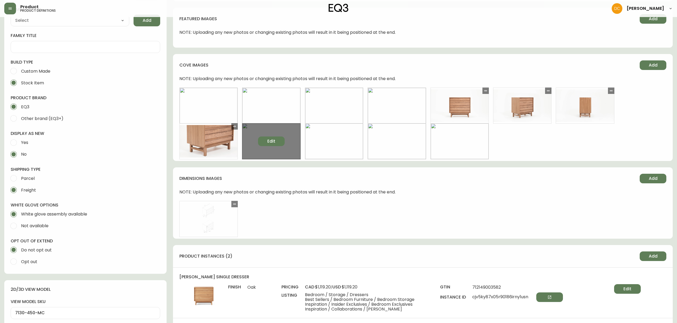
click at [280, 140] on button "Edit" at bounding box center [271, 142] width 27 height 10
select select "BACK_VIEW"
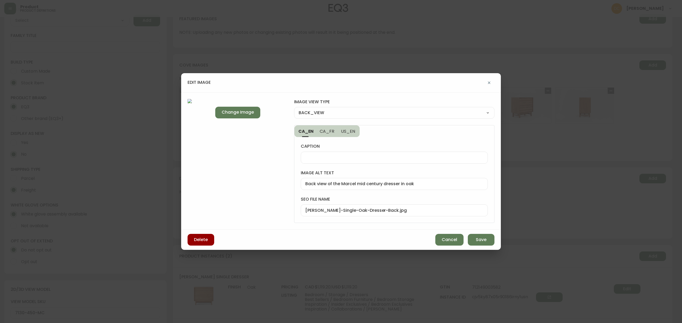
click at [403, 184] on input "Back view of the Marcel mid century dresser in oak" at bounding box center [394, 184] width 178 height 5
click at [348, 131] on span "US_EN" at bounding box center [348, 132] width 15 height 6
click at [480, 235] on button "Save" at bounding box center [481, 240] width 27 height 12
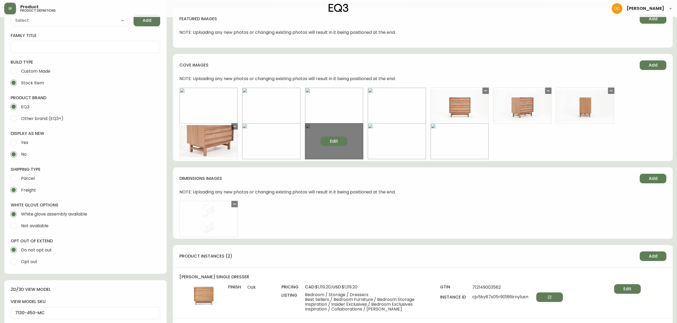
click at [336, 144] on span "Edit" at bounding box center [334, 141] width 8 height 6
select select "CORNER_VIEW"
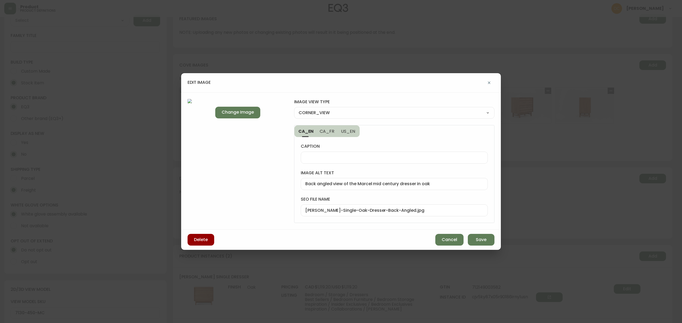
click at [347, 184] on input "Back angled view of the Marcel mid century dresser in oak" at bounding box center [394, 184] width 178 height 5
click at [352, 129] on span "US_EN" at bounding box center [348, 132] width 15 height 6
drag, startPoint x: 347, startPoint y: 183, endPoint x: 371, endPoint y: 186, distance: 24.1
click at [347, 183] on input "image alt text" at bounding box center [394, 184] width 178 height 5
paste input "Back angled view of the Marcel mid century dresser in oak"
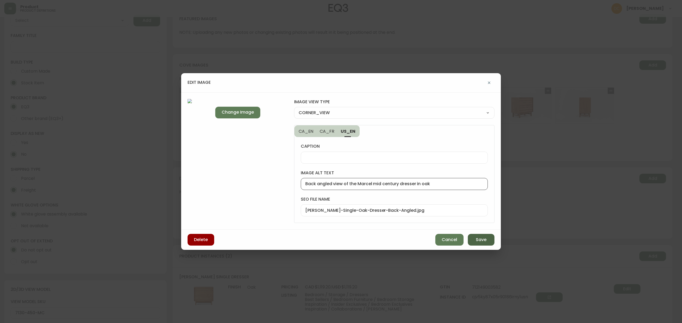
type input "Back angled view of the Marcel mid century dresser in oak"
click at [483, 245] on button "Save" at bounding box center [481, 240] width 27 height 12
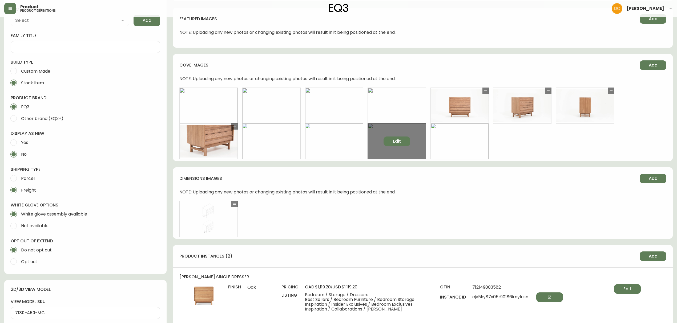
click at [392, 138] on button "Edit" at bounding box center [396, 142] width 27 height 10
select select "DETAIL_VIEW"
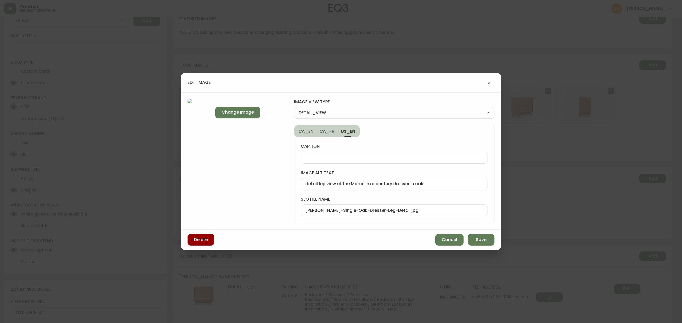
click at [372, 184] on input "detail leg view of the Marcel mid century dresser in oak" at bounding box center [394, 184] width 178 height 5
click at [479, 243] on span "Save" at bounding box center [481, 240] width 11 height 6
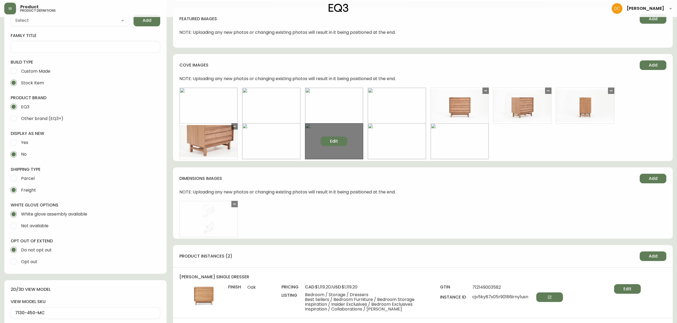
click at [338, 140] on button "Edit" at bounding box center [333, 142] width 27 height 10
select select "CORNER_VIEW"
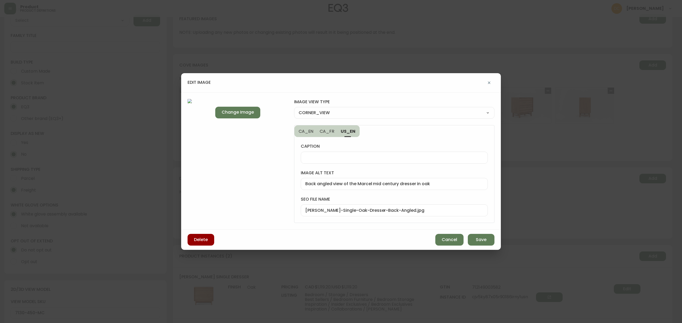
click at [365, 181] on div "Back angled view of the Marcel mid century dresser in oak" at bounding box center [394, 184] width 187 height 12
click at [481, 241] on span "Save" at bounding box center [481, 240] width 11 height 6
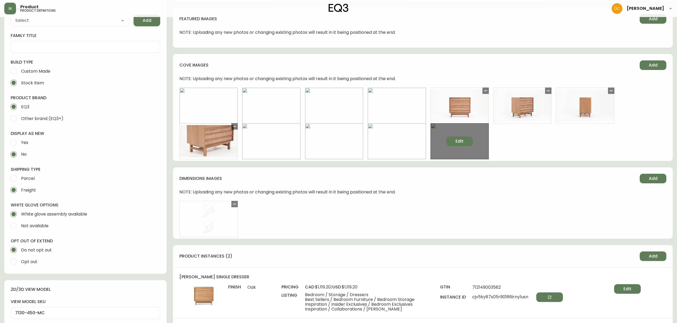
click at [458, 141] on span "Edit" at bounding box center [459, 141] width 8 height 6
select select "SIDE_VIEW"
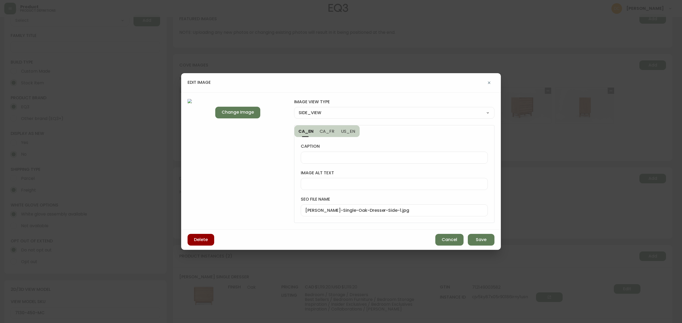
click at [384, 182] on input "image alt text" at bounding box center [394, 184] width 178 height 5
paste input "Back angled view of the Marcel mid century dresser in oak"
click at [312, 182] on input "Back angled view of the Marcel mid century dresser in oak" at bounding box center [394, 184] width 178 height 5
type input "side view of the Marcel mid century dresser in oak"
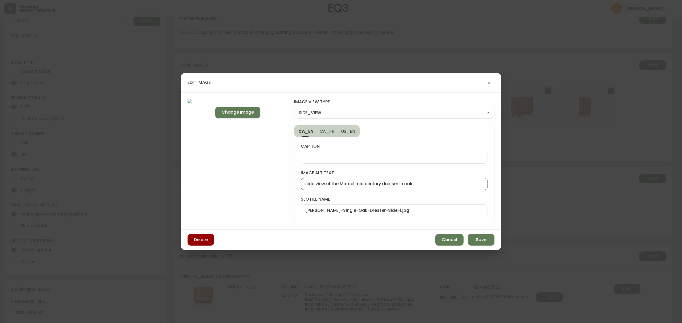
click at [348, 133] on span "US_EN" at bounding box center [348, 132] width 15 height 6
click at [347, 181] on div at bounding box center [394, 184] width 187 height 12
paste input "side view of the Marcel mid century dresser in oak"
type input "side view of the Marcel mid century dresser in oak"
click at [484, 241] on span "Save" at bounding box center [481, 240] width 11 height 6
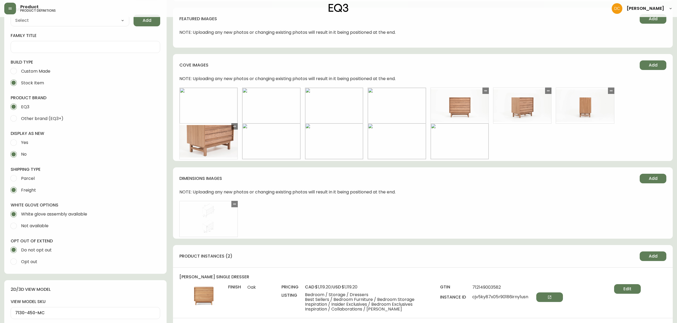
click at [492, 191] on div "dimensions images Add NOTE: Uploading any new photos or changing existing photo…" at bounding box center [422, 203] width 499 height 71
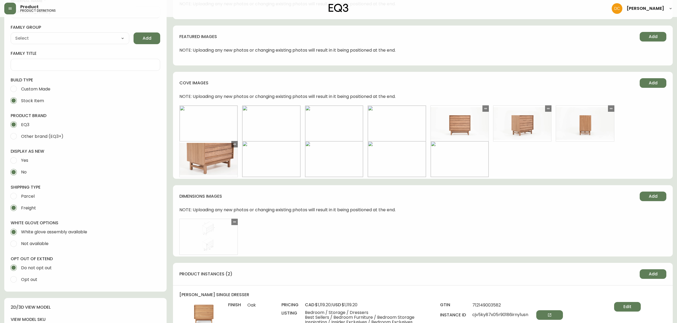
scroll to position [0, 0]
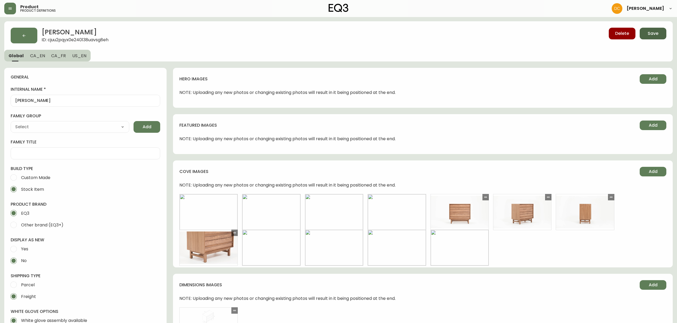
click at [656, 34] on span "Save" at bounding box center [652, 34] width 11 height 6
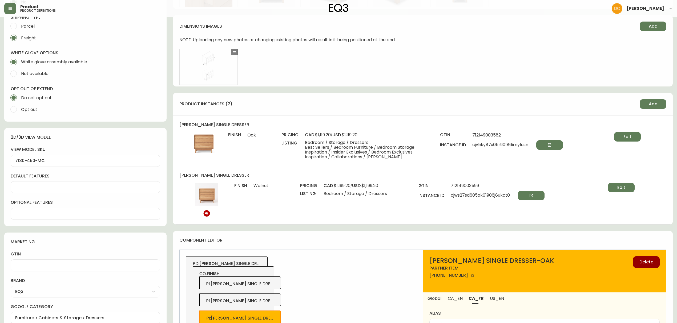
scroll to position [355, 0]
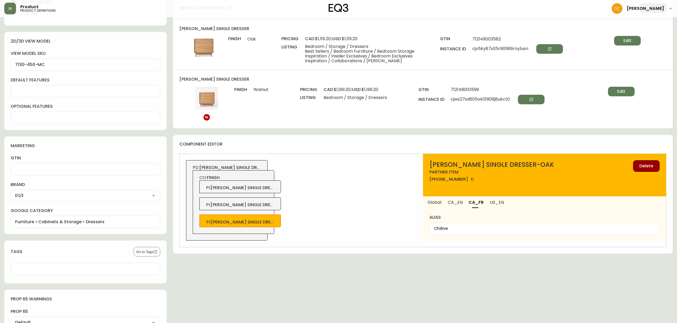
click at [268, 194] on div "CO: finish PI : marcel single dresser-oak PI : marcel single dresser- walnut PI…" at bounding box center [234, 202] width 82 height 64
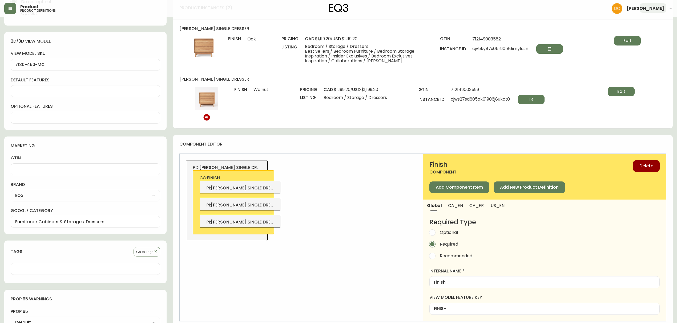
click at [270, 220] on span "marcel single dresser-oak" at bounding box center [251, 222] width 81 height 6
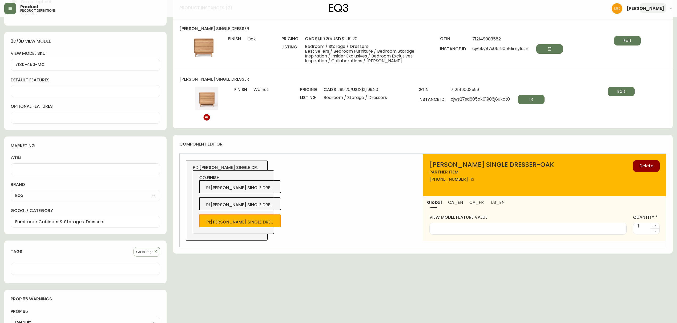
click at [449, 201] on span "CA_EN" at bounding box center [455, 203] width 15 height 6
click at [250, 191] on span "PI : marcel single dresser-oak" at bounding box center [240, 188] width 68 height 6
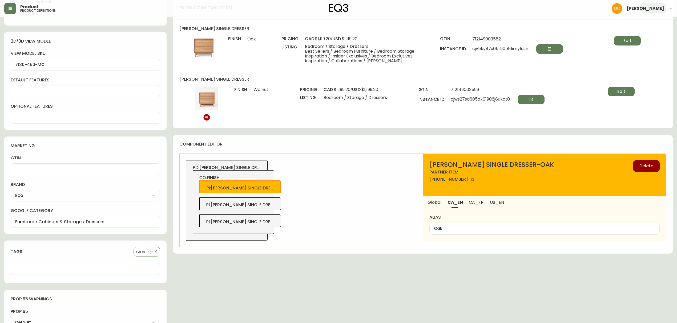
click at [431, 203] on span "Global" at bounding box center [434, 203] width 14 height 6
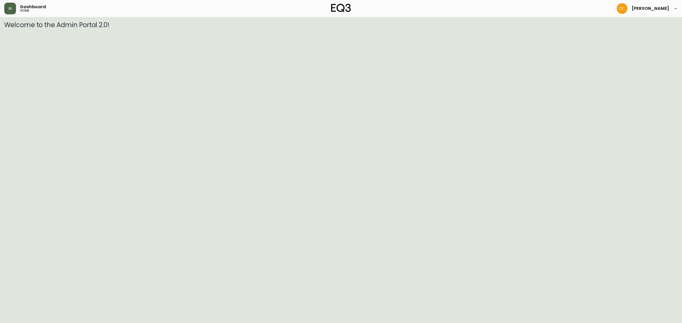
click at [14, 5] on button "button" at bounding box center [10, 9] width 12 height 12
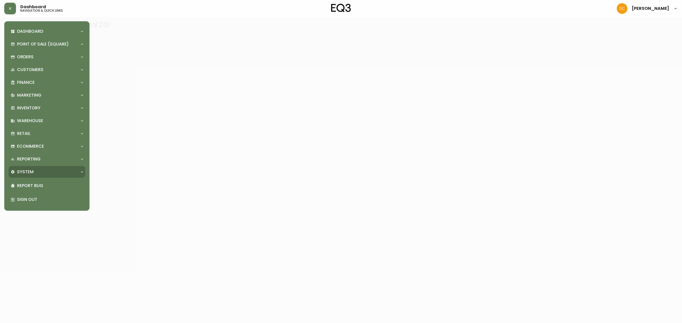
click at [49, 171] on div "System" at bounding box center [44, 172] width 67 height 6
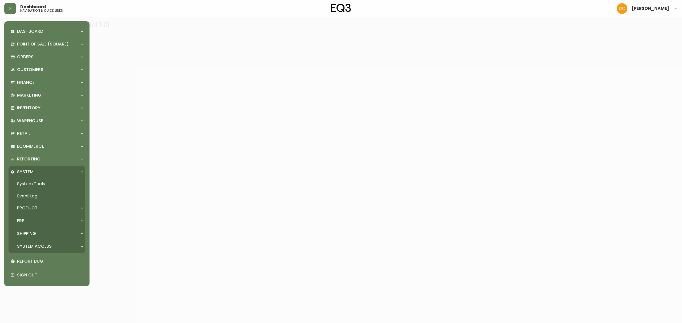
click at [44, 205] on div "Product" at bounding box center [44, 208] width 67 height 6
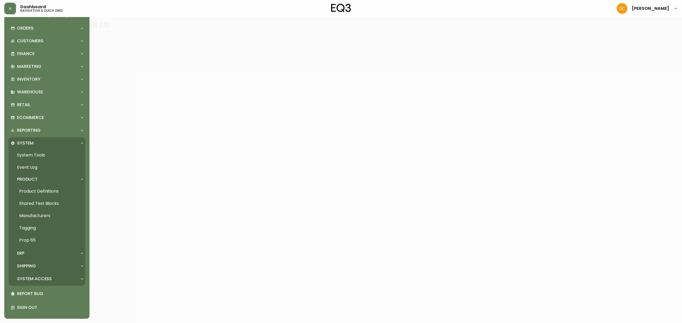
click at [46, 254] on div "ERP" at bounding box center [44, 254] width 67 height 6
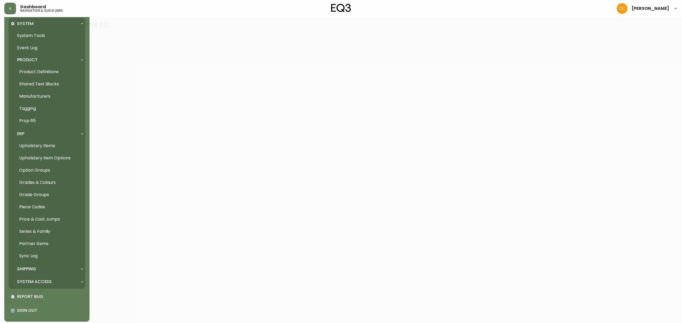
scroll to position [150, 0]
click at [54, 145] on link "Upholstery Items" at bounding box center [47, 144] width 77 height 12
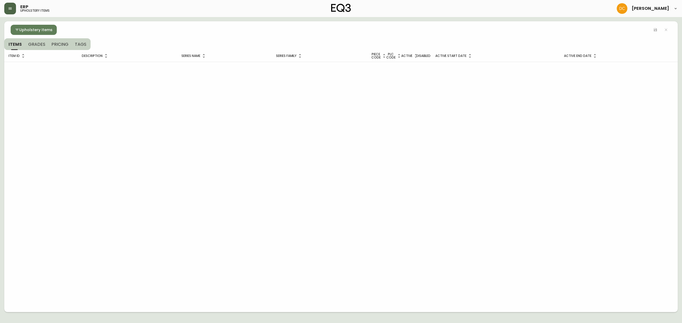
click at [11, 7] on icon "button" at bounding box center [10, 8] width 4 height 4
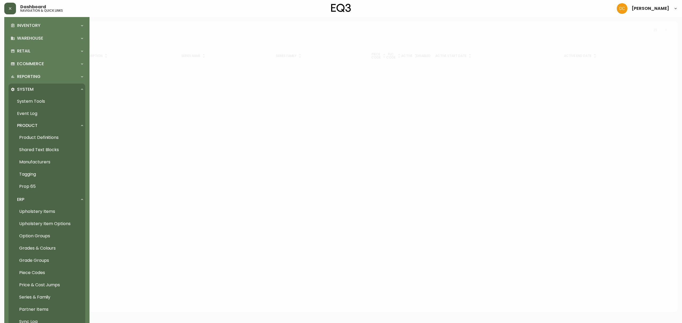
scroll to position [151, 0]
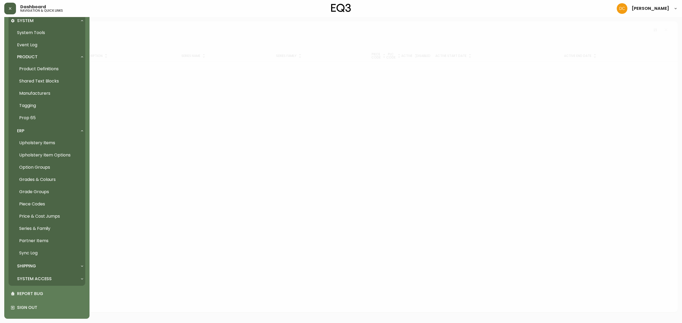
click at [43, 242] on link "Partner Items" at bounding box center [47, 241] width 77 height 12
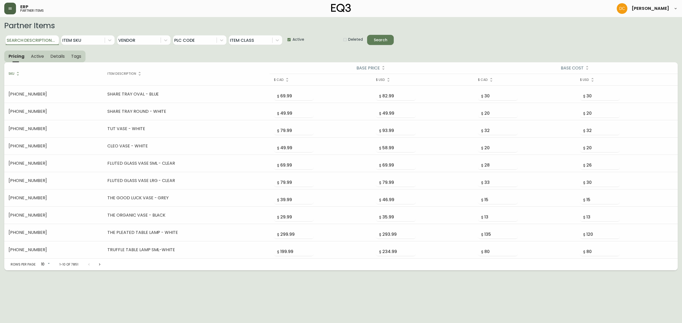
click at [41, 40] on input "Search Description..." at bounding box center [32, 40] width 53 height 10
type input "Marcel Single"
click at [367, 35] on button "Search" at bounding box center [380, 40] width 27 height 10
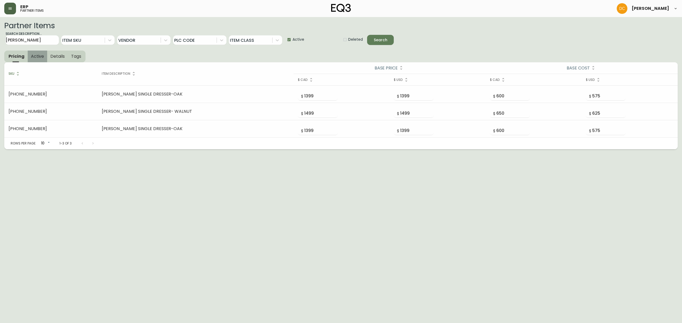
click at [38, 55] on span "Active" at bounding box center [37, 57] width 13 height 6
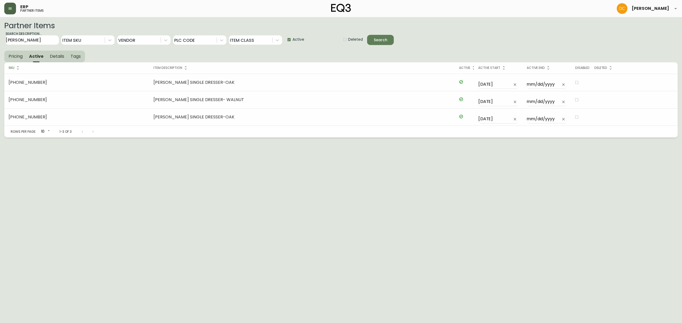
click at [8, 14] on button "button" at bounding box center [10, 9] width 12 height 12
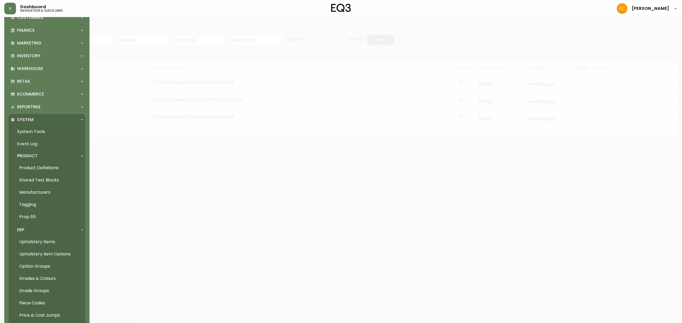
scroll to position [107, 0]
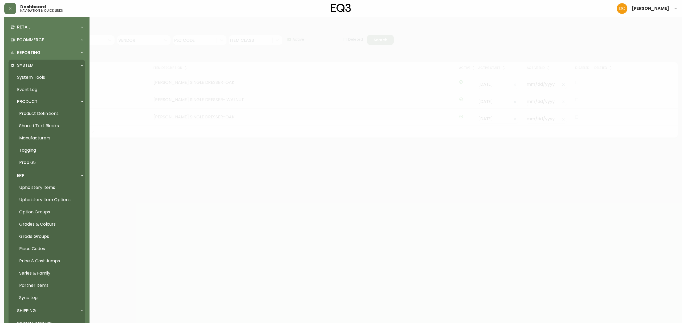
click at [56, 112] on link "Product Definitions" at bounding box center [47, 114] width 77 height 12
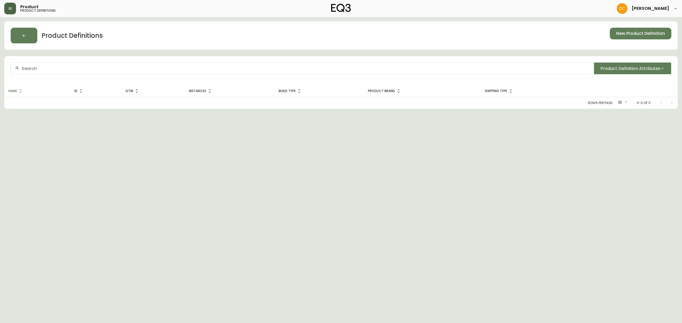
click at [8, 11] on button "button" at bounding box center [10, 9] width 12 height 12
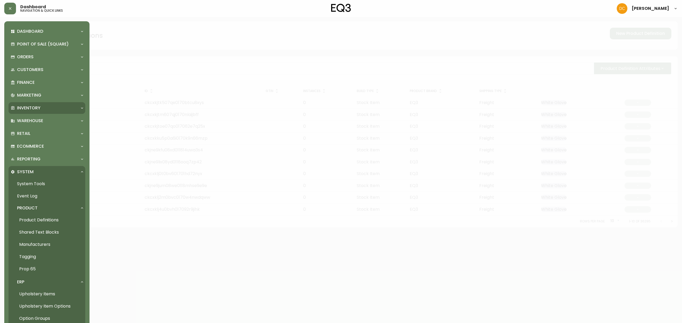
click at [36, 104] on div "Inventory" at bounding box center [47, 108] width 77 height 12
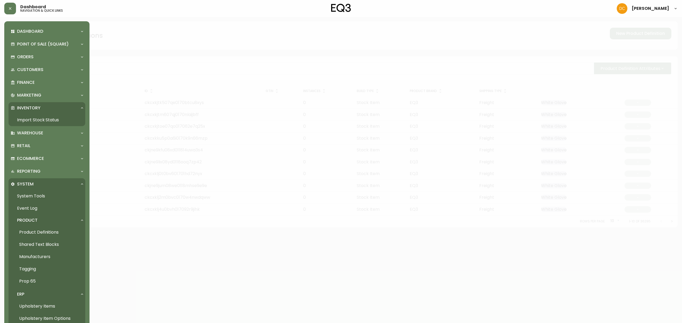
click at [32, 118] on link "Import Stock Status" at bounding box center [47, 120] width 77 height 12
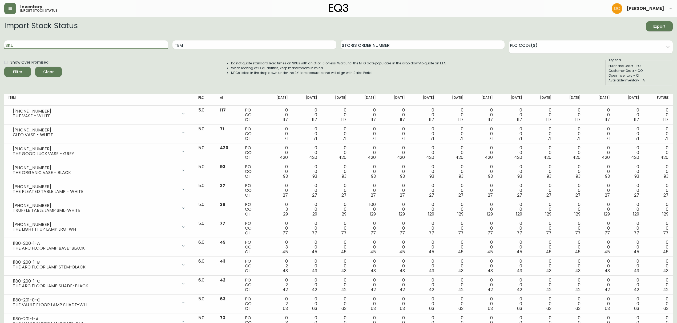
click at [119, 44] on input "SKU" at bounding box center [86, 44] width 164 height 9
click at [216, 45] on input "Item" at bounding box center [254, 44] width 164 height 9
type input "Marcel Singl"
click at [4, 67] on button "Filter" at bounding box center [17, 72] width 27 height 10
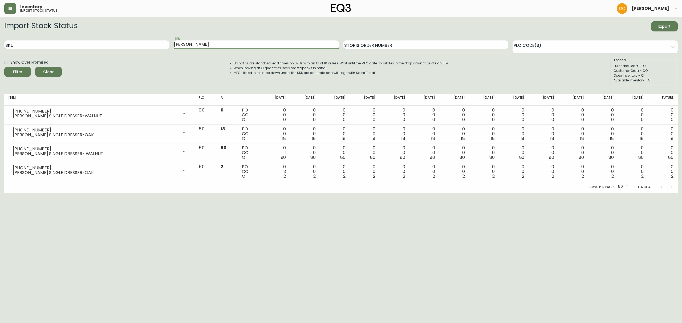
click at [9, 9] on icon "button" at bounding box center [10, 8] width 4 height 4
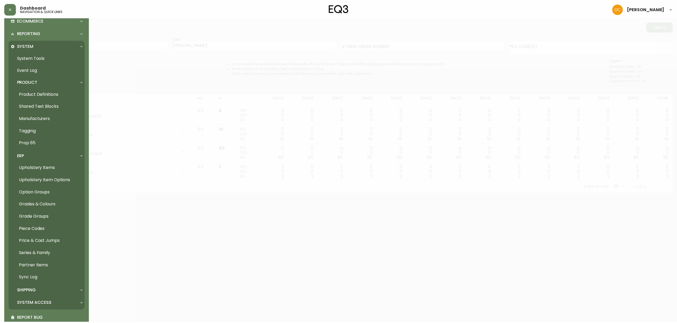
scroll to position [142, 0]
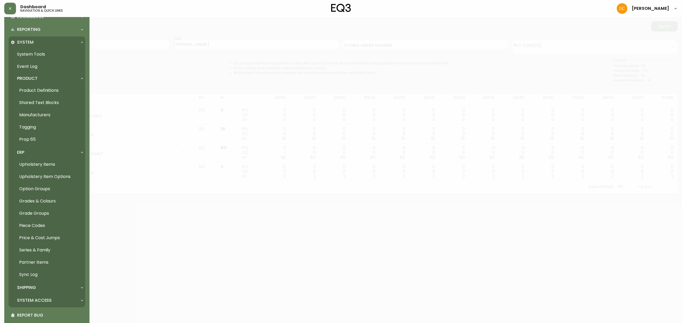
click at [61, 90] on link "Product Definitions" at bounding box center [47, 90] width 77 height 12
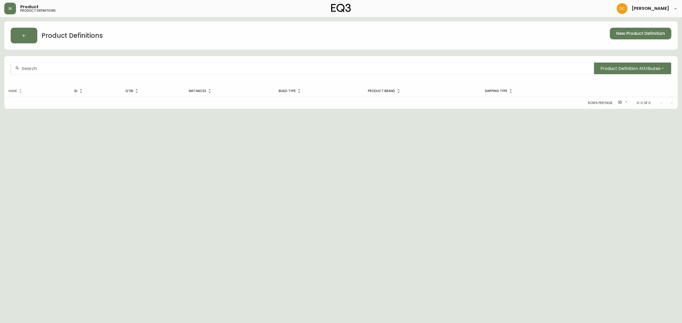
click at [143, 67] on input "text" at bounding box center [306, 68] width 568 height 5
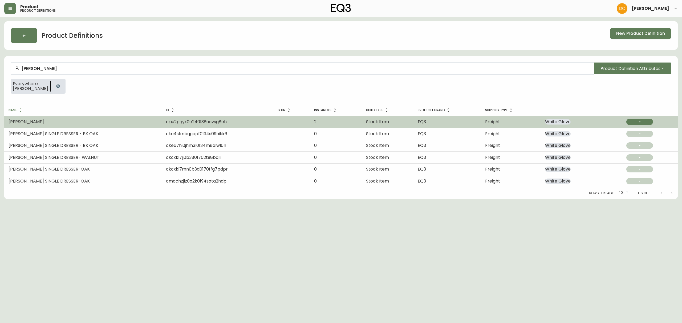
type input "Marcel Single Dresser"
click at [54, 127] on td "Marcel Single Dresser" at bounding box center [82, 122] width 157 height 12
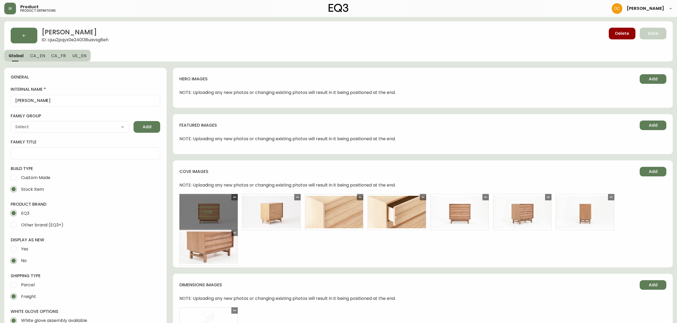
type input "EQ3"
type input "Furniture > Cabinets & Storage > Dressers"
type input "Default"
select select "cjyt4m5lw0000pt749bx6gh7n"
select select "cjpjx7rji00004c744bbp6zrf"
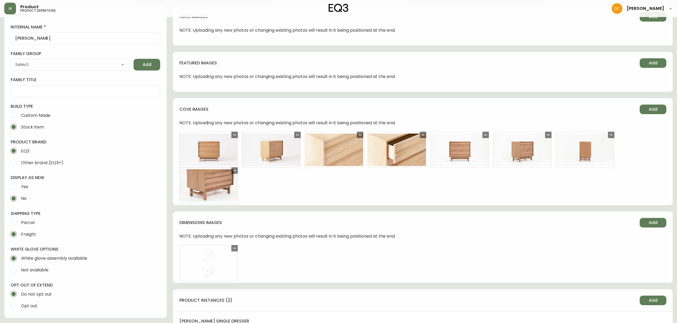
scroll to position [213, 0]
